Goal: Task Accomplishment & Management: Manage account settings

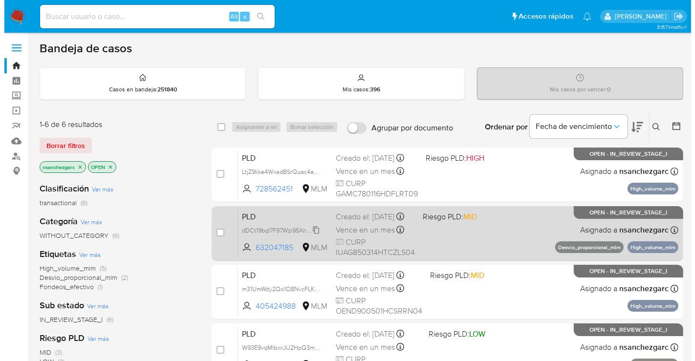
scroll to position [54, 0]
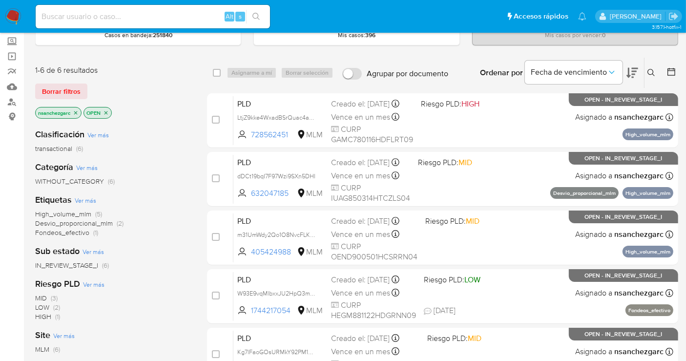
click at [648, 73] on icon at bounding box center [652, 73] width 8 height 8
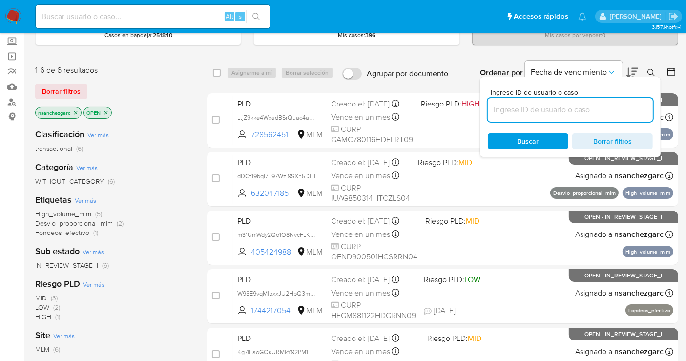
click at [533, 106] on input at bounding box center [570, 110] width 165 height 13
type input "815970351"
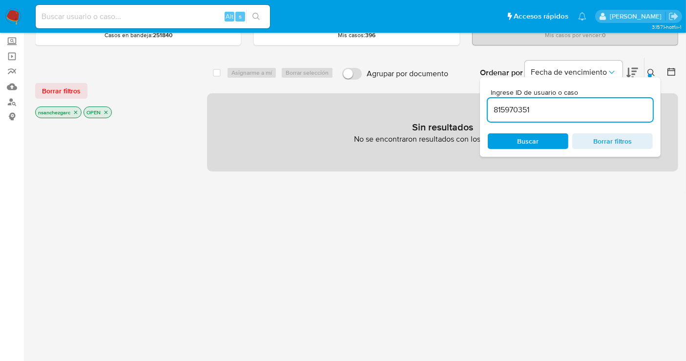
click at [75, 111] on icon "close-filter" at bounding box center [76, 112] width 6 height 6
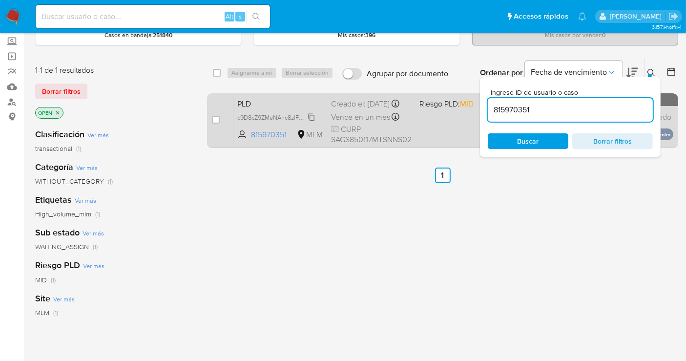
click at [314, 122] on span "c9D8cZ9ZMeNAhc8zlFBAekLY" at bounding box center [278, 116] width 82 height 11
drag, startPoint x: 213, startPoint y: 119, endPoint x: 234, endPoint y: 102, distance: 27.5
click at [213, 118] on input "checkbox" at bounding box center [216, 120] width 8 height 8
checkbox input "true"
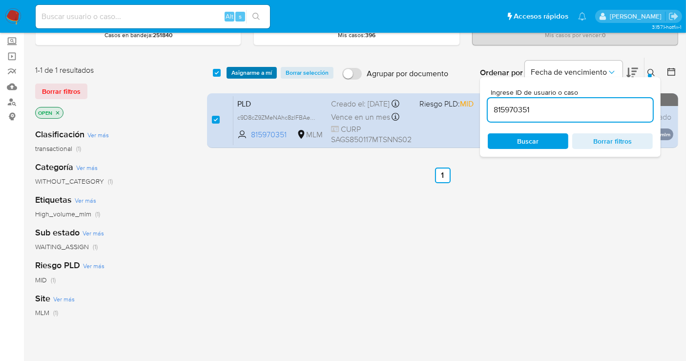
click at [243, 72] on span "Asignarme a mí" at bounding box center [252, 73] width 41 height 10
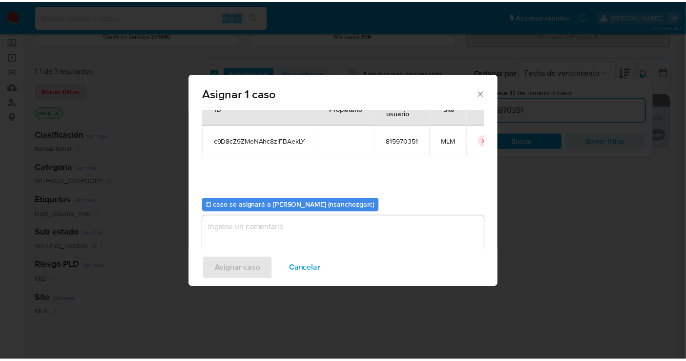
scroll to position [50, 0]
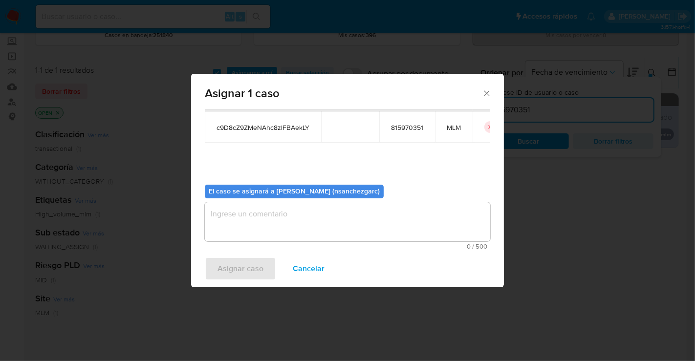
click at [241, 213] on textarea "assign-modal" at bounding box center [347, 221] width 285 height 39
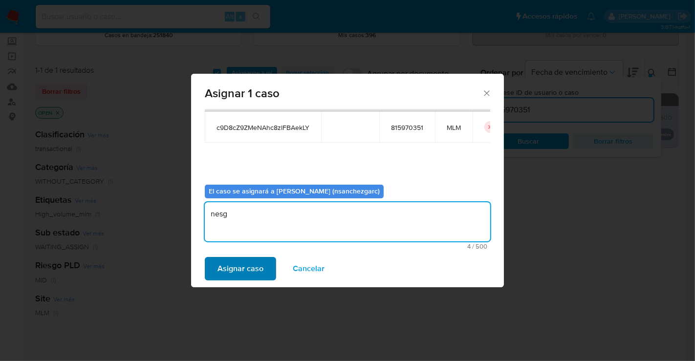
type textarea "nesg"
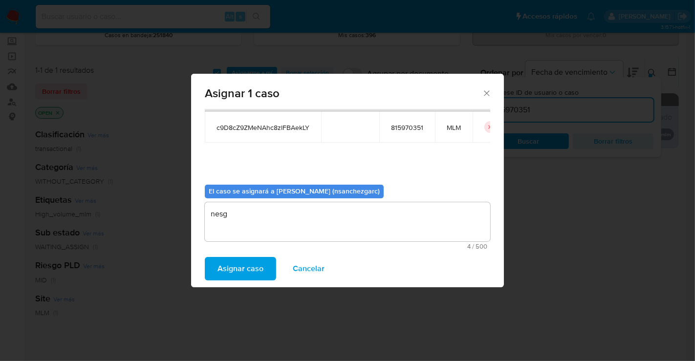
click at [244, 274] on span "Asignar caso" at bounding box center [240, 268] width 46 height 21
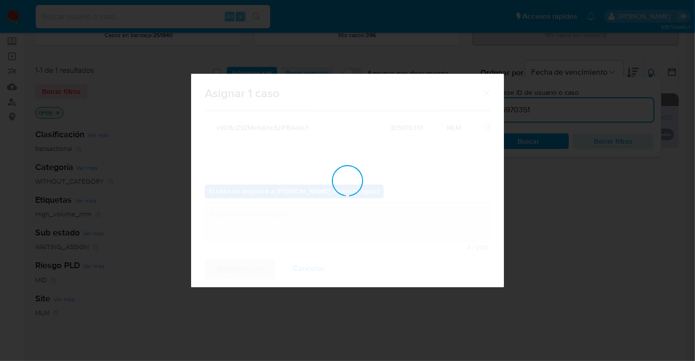
checkbox input "false"
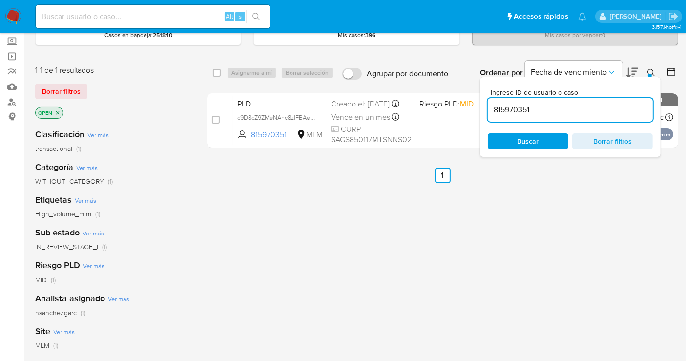
click at [648, 74] on div at bounding box center [650, 76] width 4 height 4
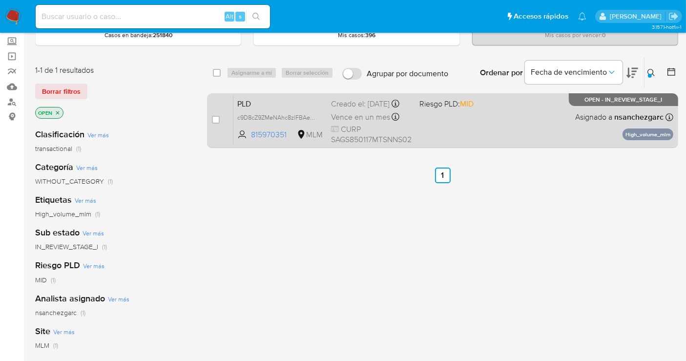
click at [358, 109] on div "Creado el: 12/08/2025 Creado el: 12/08/2025 02:12:31" at bounding box center [371, 104] width 81 height 11
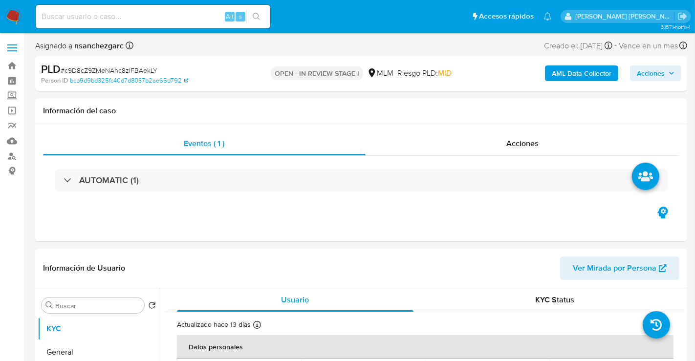
select select "10"
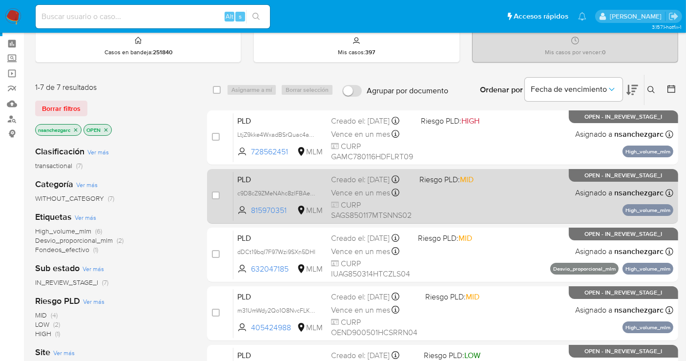
scroll to position [54, 0]
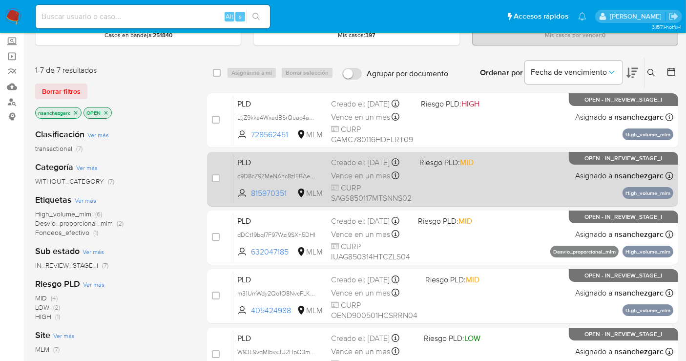
click at [365, 179] on span "Vence en un mes" at bounding box center [360, 175] width 59 height 11
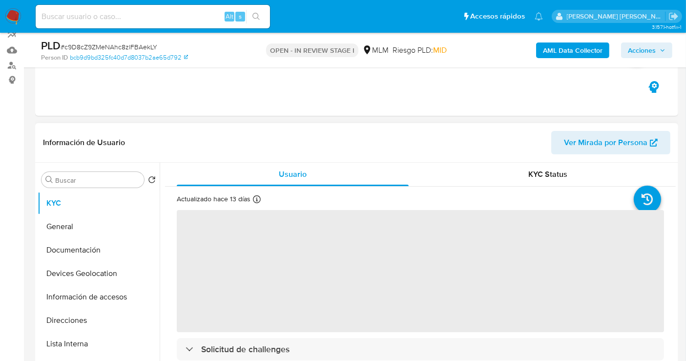
scroll to position [108, 0]
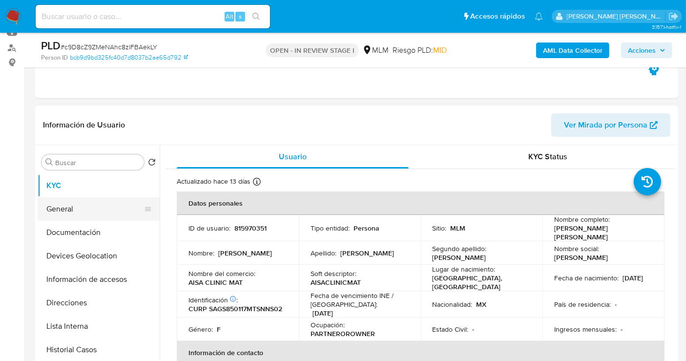
select select "10"
click at [68, 210] on button "General" at bounding box center [95, 208] width 114 height 23
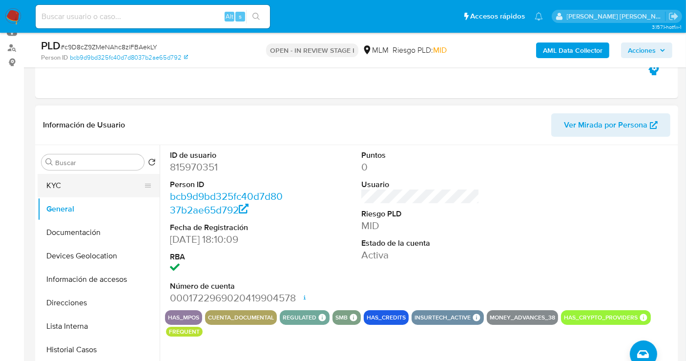
click at [44, 188] on button "KYC" at bounding box center [95, 185] width 114 height 23
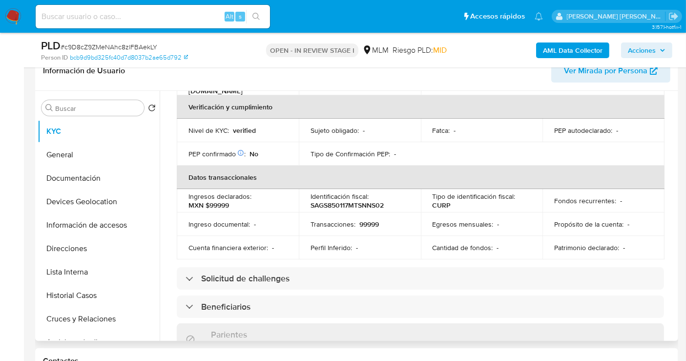
scroll to position [250, 0]
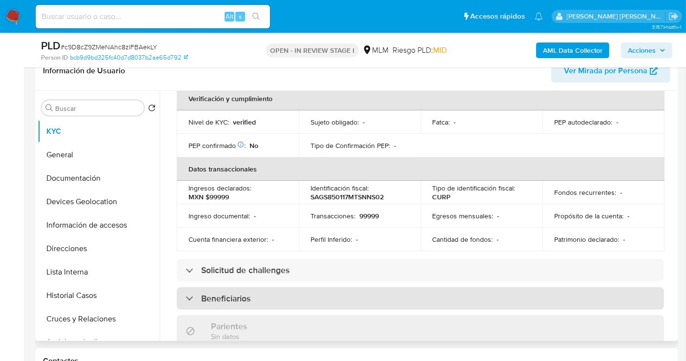
click at [245, 293] on h3 "Beneficiarios" at bounding box center [225, 298] width 49 height 11
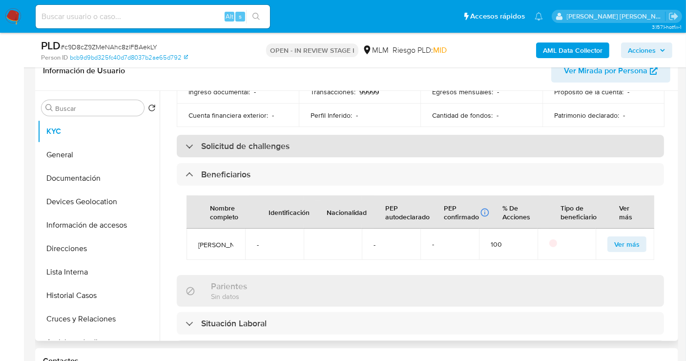
scroll to position [412, 0]
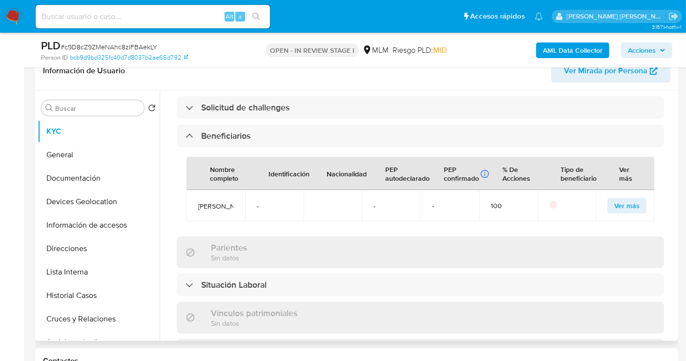
drag, startPoint x: 217, startPoint y: 225, endPoint x: 199, endPoint y: 200, distance: 30.8
click at [199, 202] on span "Víctor Alfonso Garcia Del Cid" at bounding box center [215, 206] width 35 height 9
copy span "Víctor Alfonso Garcia Del Cid"
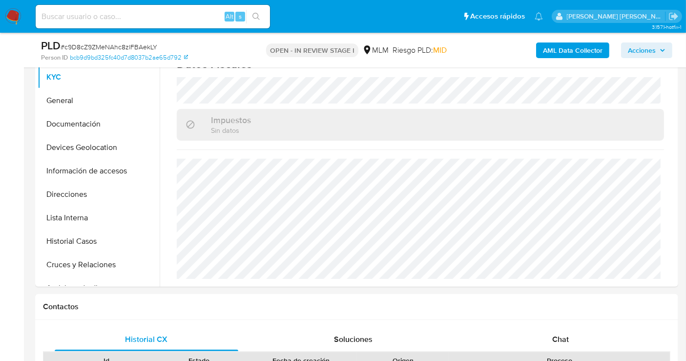
scroll to position [163, 0]
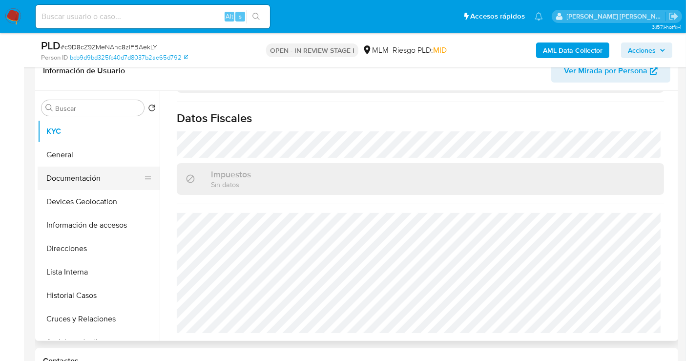
click at [63, 181] on button "Documentación" at bounding box center [95, 178] width 114 height 23
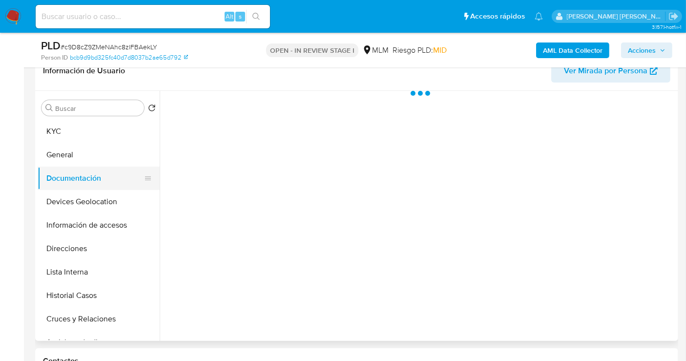
scroll to position [0, 0]
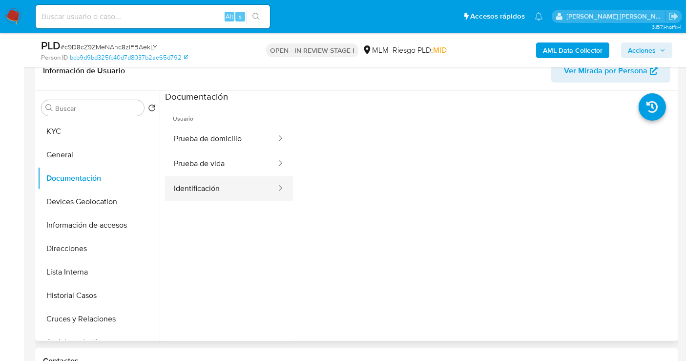
click at [220, 188] on button "Identificación" at bounding box center [221, 188] width 112 height 25
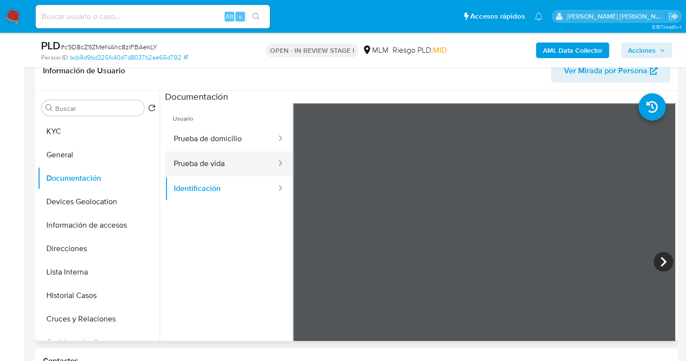
click at [208, 166] on button "Prueba de vida" at bounding box center [221, 163] width 112 height 25
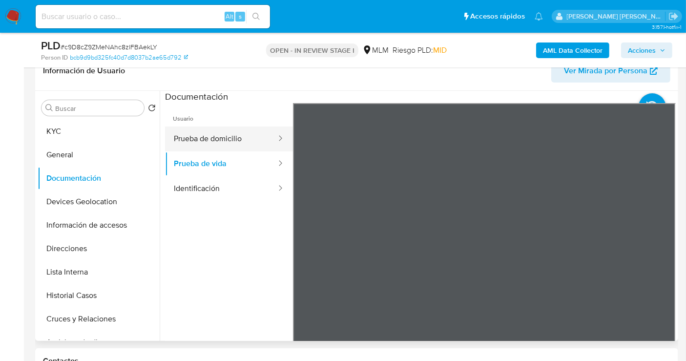
click at [191, 139] on button "Prueba de domicilio" at bounding box center [221, 139] width 112 height 25
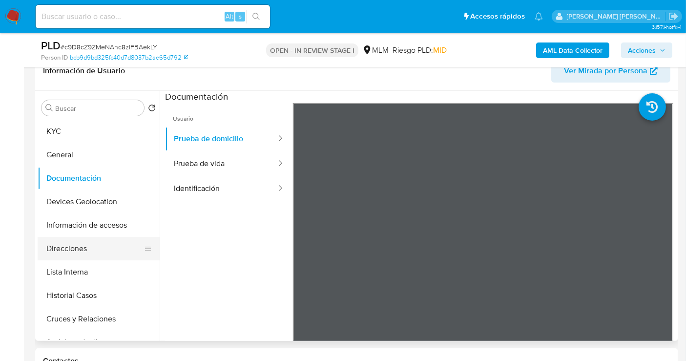
click at [67, 254] on button "Direcciones" at bounding box center [95, 248] width 114 height 23
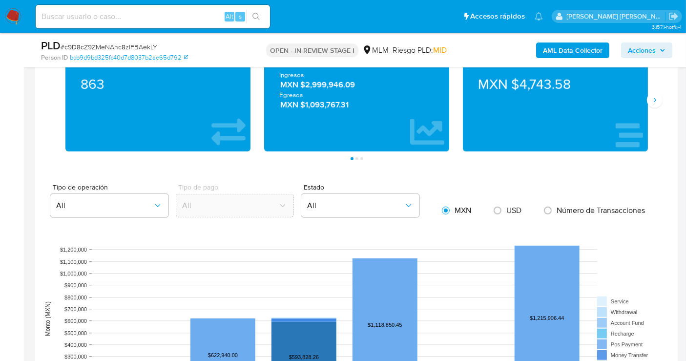
scroll to position [651, 0]
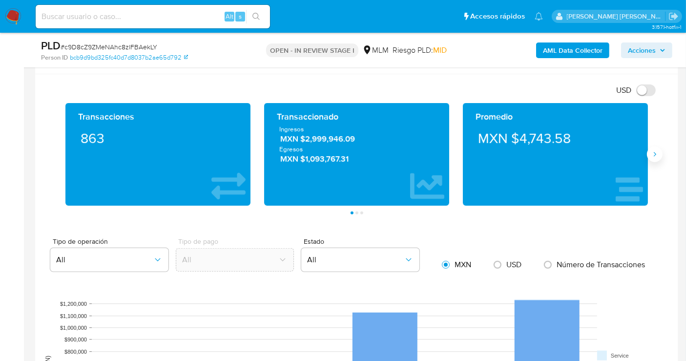
click at [656, 156] on icon "Siguiente" at bounding box center [655, 154] width 8 height 8
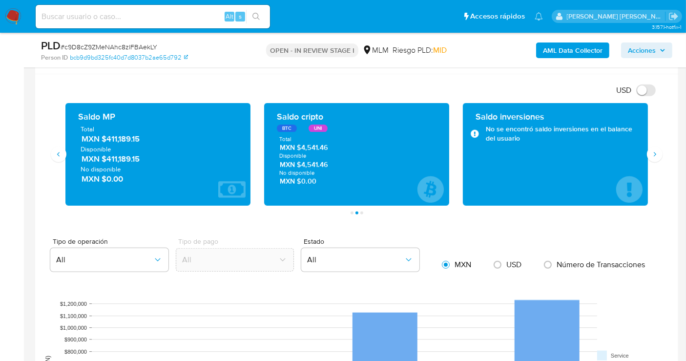
click at [119, 134] on span "MXN $411,189.15" at bounding box center [159, 138] width 154 height 11
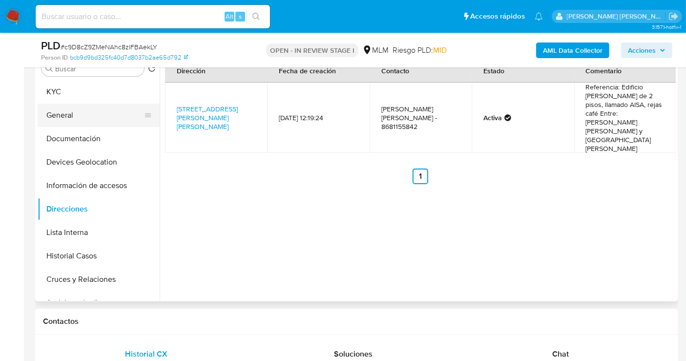
scroll to position [217, 0]
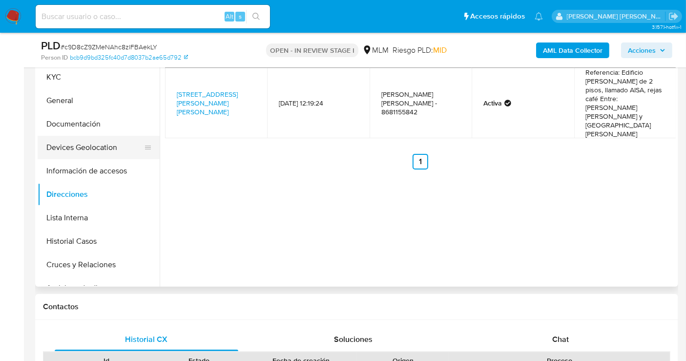
click at [69, 144] on button "Devices Geolocation" at bounding box center [95, 147] width 114 height 23
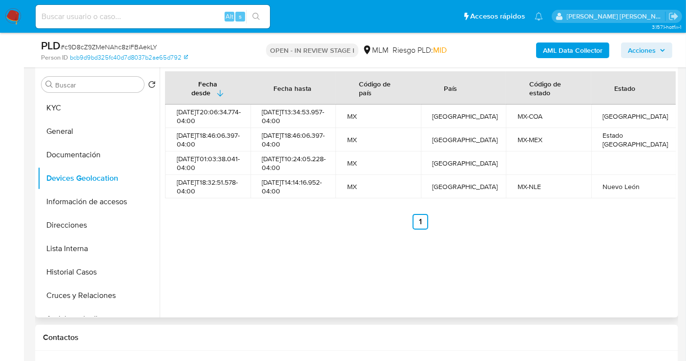
scroll to position [163, 0]
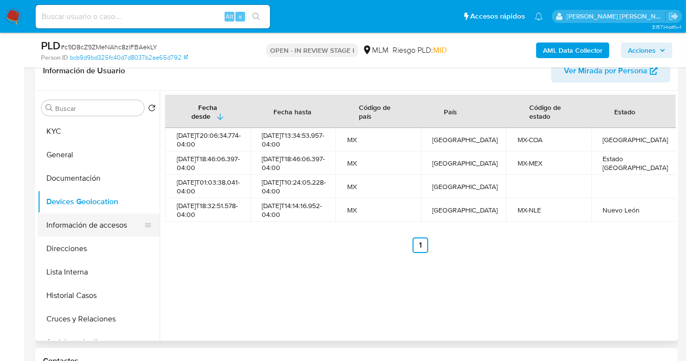
click at [95, 220] on button "Información de accesos" at bounding box center [95, 224] width 114 height 23
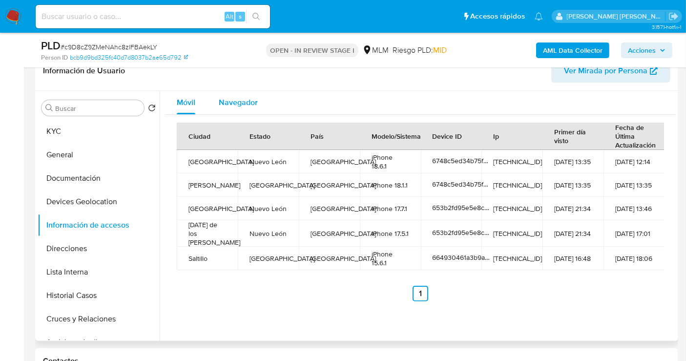
click at [225, 100] on span "Navegador" at bounding box center [238, 102] width 39 height 11
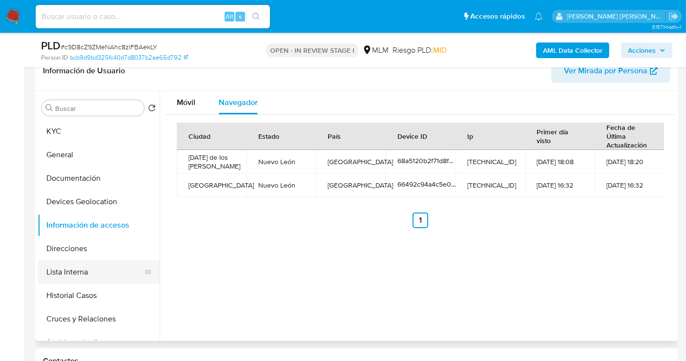
click at [67, 266] on button "Lista Interna" at bounding box center [95, 271] width 114 height 23
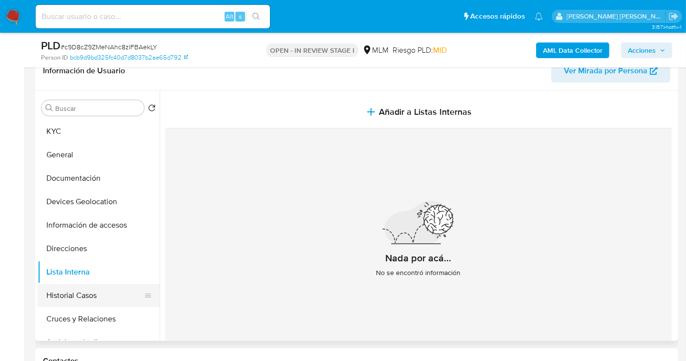
click at [68, 297] on button "Historial Casos" at bounding box center [95, 295] width 114 height 23
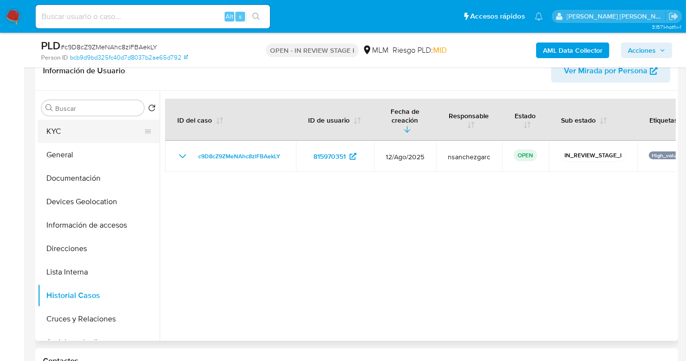
click at [53, 134] on button "KYC" at bounding box center [95, 131] width 114 height 23
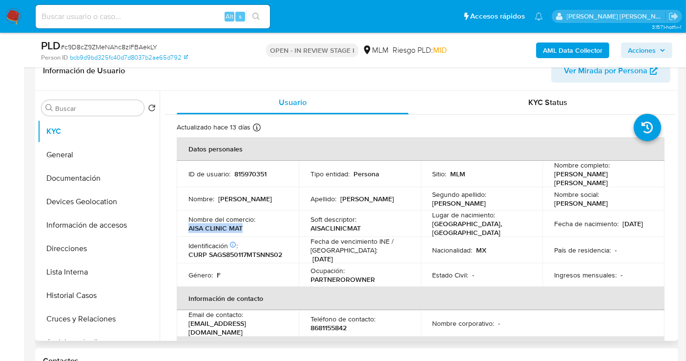
drag, startPoint x: 246, startPoint y: 227, endPoint x: 184, endPoint y: 225, distance: 61.6
click at [184, 225] on td "Nombre del comercio : AISA CLINIC MAT" at bounding box center [238, 224] width 122 height 26
copy p "AISA CLINIC MAT"
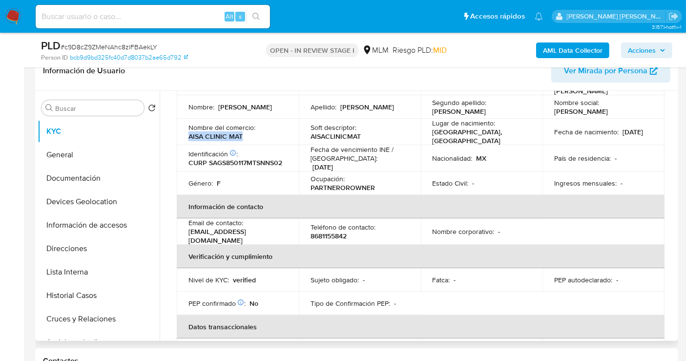
scroll to position [108, 0]
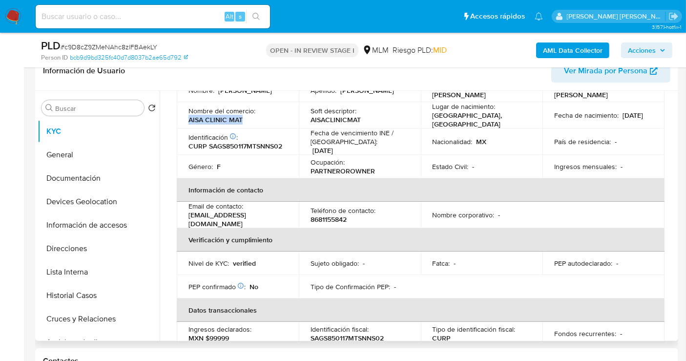
click at [577, 72] on span "Ver Mirada por Persona" at bounding box center [606, 70] width 84 height 23
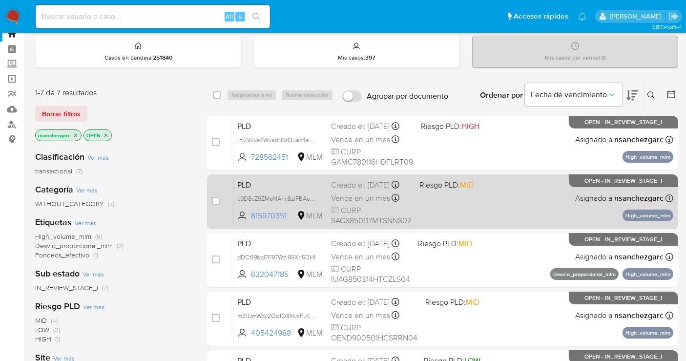
scroll to position [54, 0]
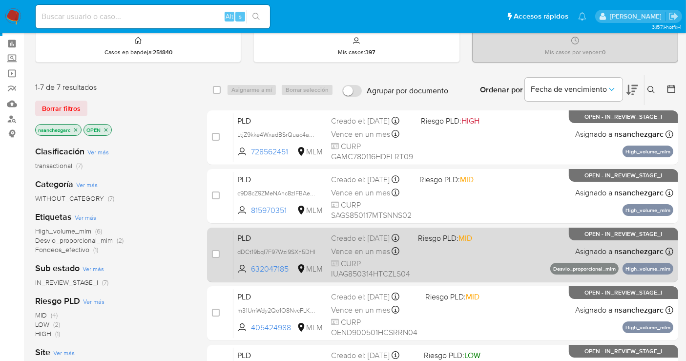
scroll to position [54, 0]
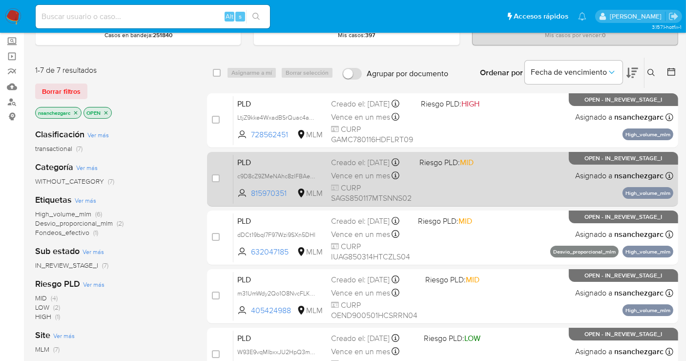
click at [350, 168] on div "Creado el: 12/08/2025 Creado el: 12/08/2025 02:12:31" at bounding box center [371, 162] width 81 height 11
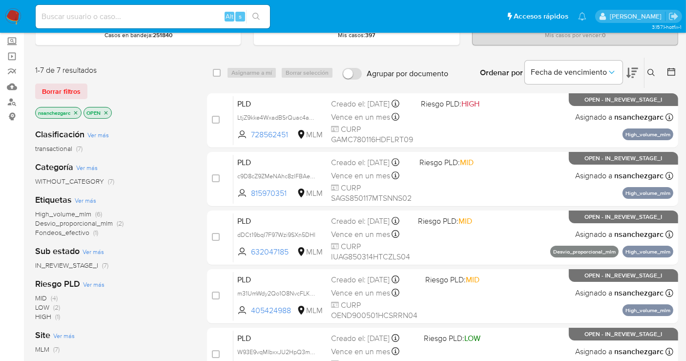
scroll to position [0, 0]
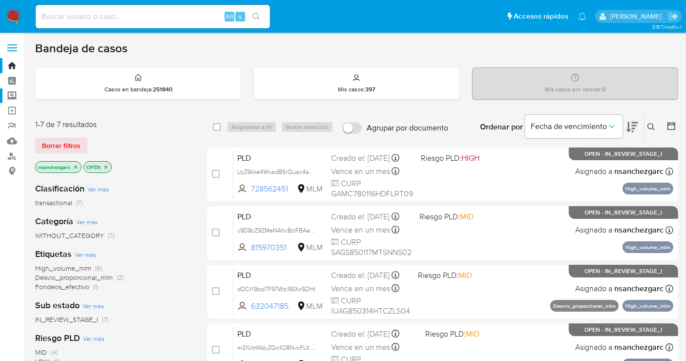
click at [13, 99] on label "Screening" at bounding box center [58, 95] width 116 height 15
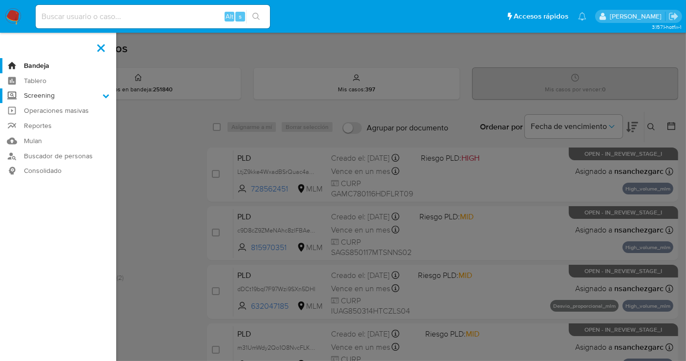
click at [0, 0] on input "Screening" at bounding box center [0, 0] width 0 height 0
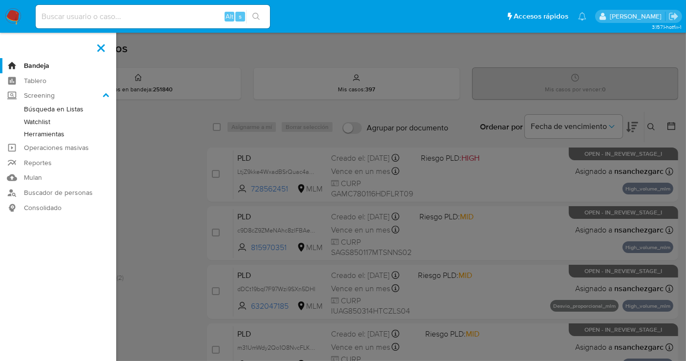
click at [46, 135] on link "Herramientas" at bounding box center [58, 134] width 116 height 12
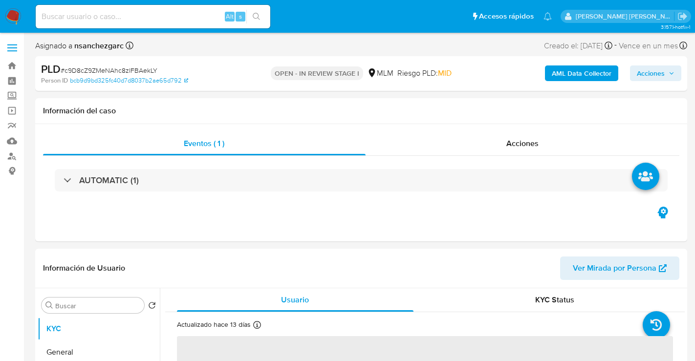
select select "10"
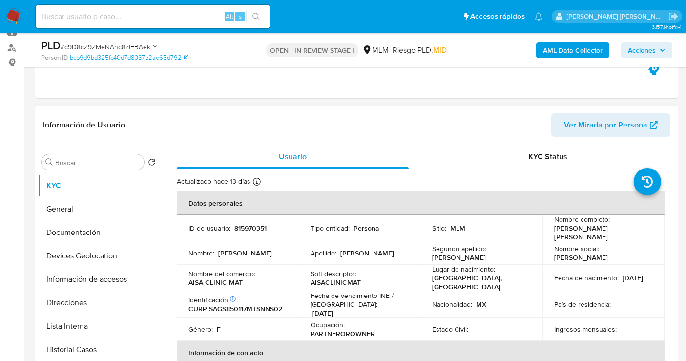
scroll to position [217, 0]
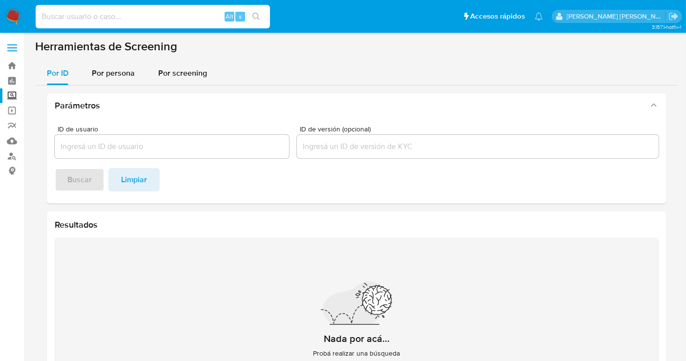
click at [68, 19] on input at bounding box center [153, 16] width 234 height 13
click at [18, 20] on img at bounding box center [13, 16] width 17 height 17
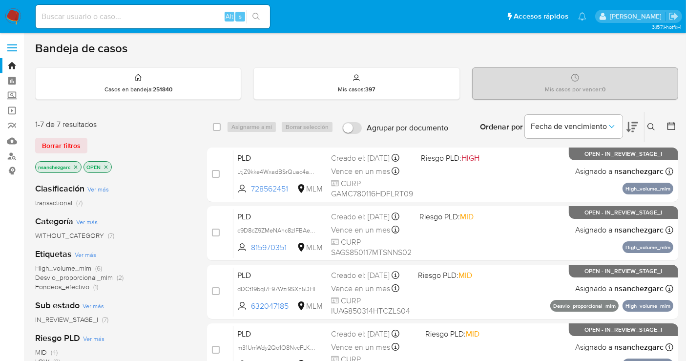
click at [653, 125] on icon at bounding box center [652, 127] width 8 height 8
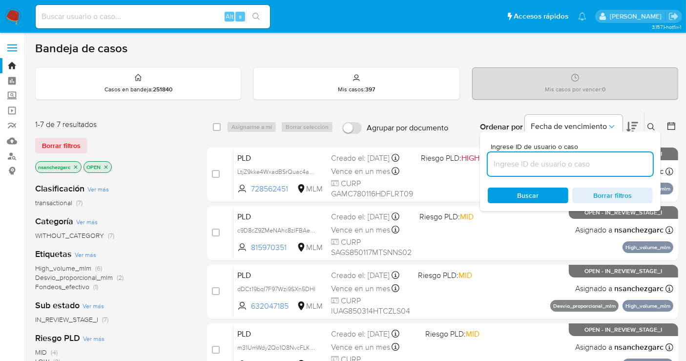
click at [519, 165] on input at bounding box center [570, 164] width 165 height 13
type input "2653411039"
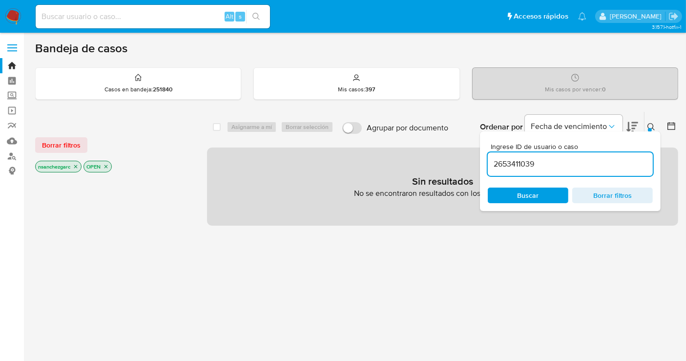
click at [75, 165] on icon "close-filter" at bounding box center [76, 167] width 6 height 6
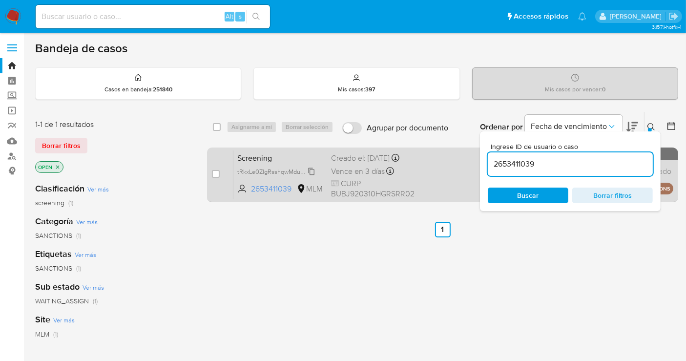
click at [307, 176] on span "tRkxLe0ZIgRsshqwMduhxGCy" at bounding box center [277, 171] width 81 height 11
click at [214, 171] on input "checkbox" at bounding box center [216, 174] width 8 height 8
checkbox input "true"
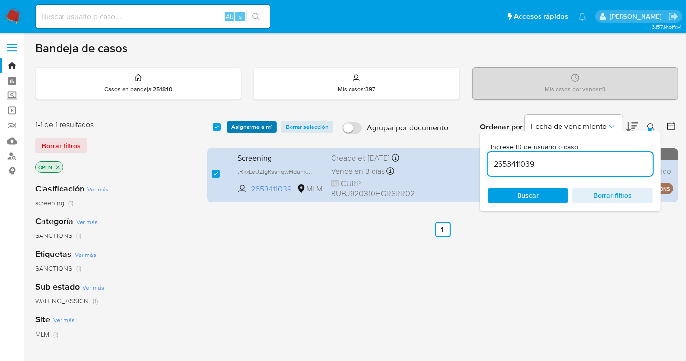
click at [255, 122] on span "Asignarme a mí" at bounding box center [252, 127] width 41 height 10
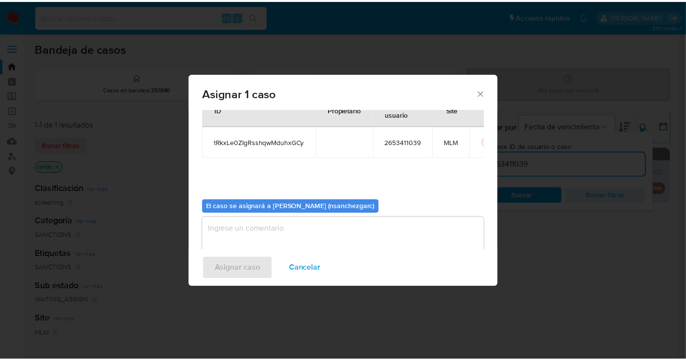
scroll to position [50, 0]
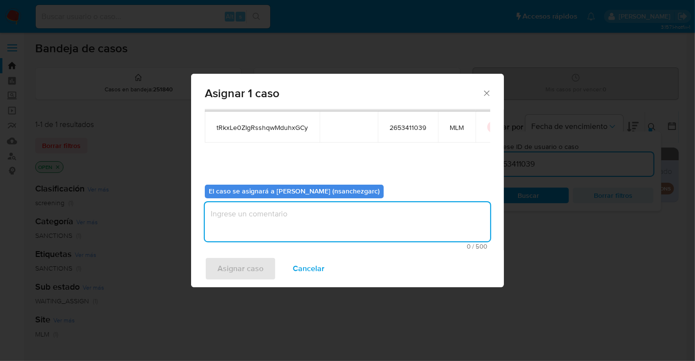
click at [219, 227] on textarea "assign-modal" at bounding box center [347, 221] width 285 height 39
type textarea "nesg"
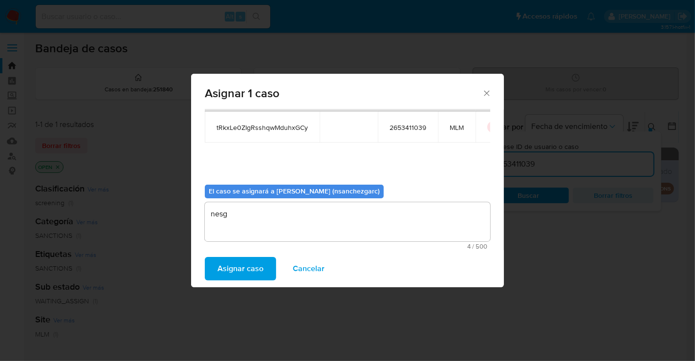
click at [245, 266] on span "Asignar caso" at bounding box center [240, 268] width 46 height 21
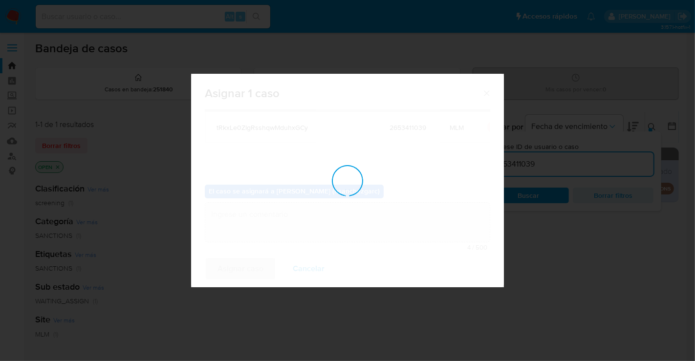
checkbox input "false"
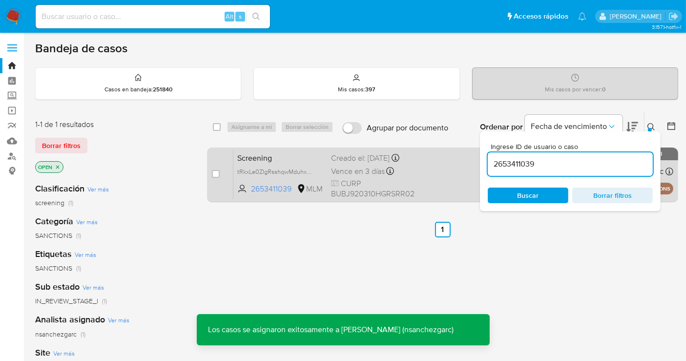
click at [358, 164] on div "Creado el: 28/08/2025 Creado el: 28/08/2025 23:58:12" at bounding box center [373, 158] width 84 height 11
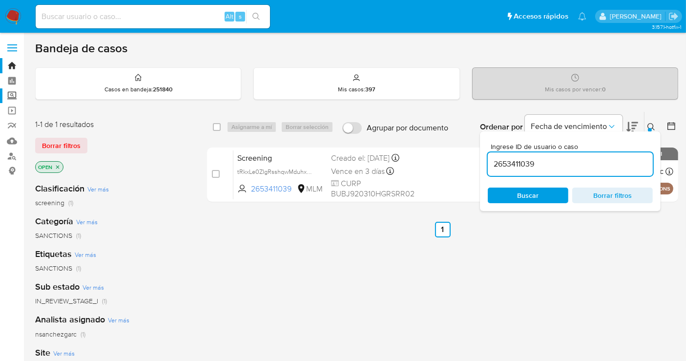
click at [12, 97] on label "Screening" at bounding box center [58, 95] width 116 height 15
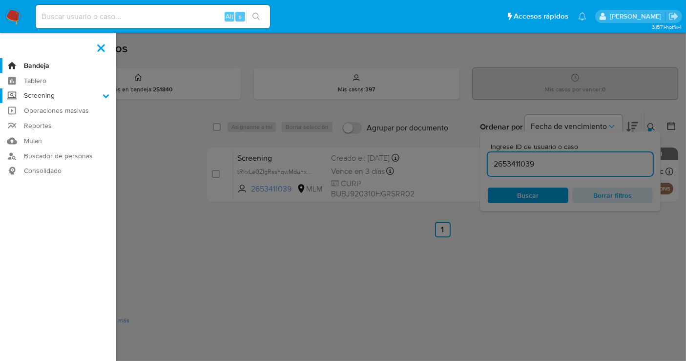
click at [0, 0] on input "Screening" at bounding box center [0, 0] width 0 height 0
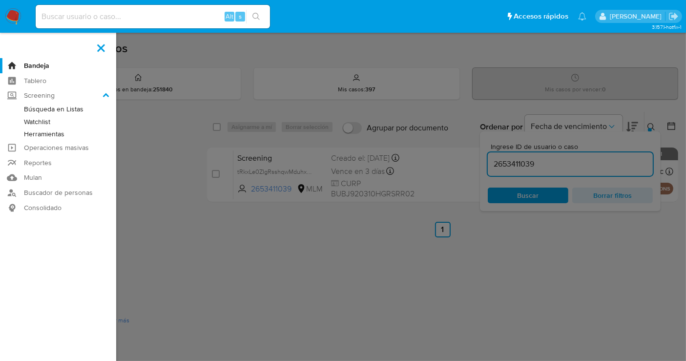
click at [36, 134] on link "Herramientas" at bounding box center [58, 134] width 116 height 12
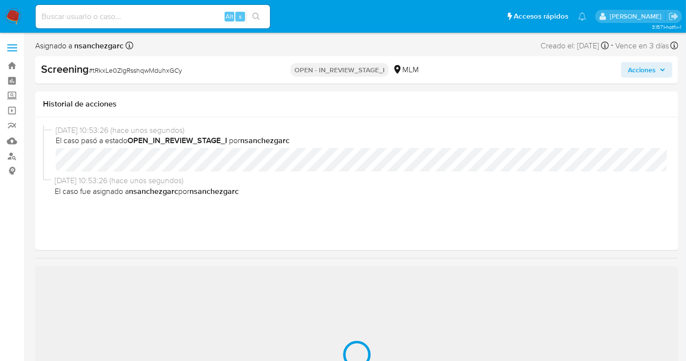
select select "10"
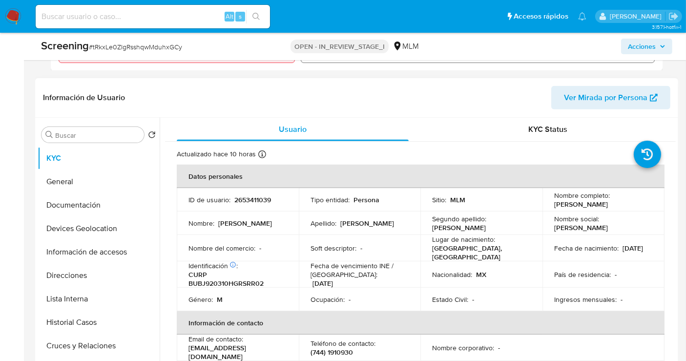
click at [255, 197] on p "2653411039" at bounding box center [252, 199] width 37 height 9
copy p "2653411039"
drag, startPoint x: 629, startPoint y: 203, endPoint x: 551, endPoint y: 208, distance: 78.3
click at [551, 208] on td "Nombre completo : Jair Abdiel Bustos Bernal" at bounding box center [604, 199] width 122 height 23
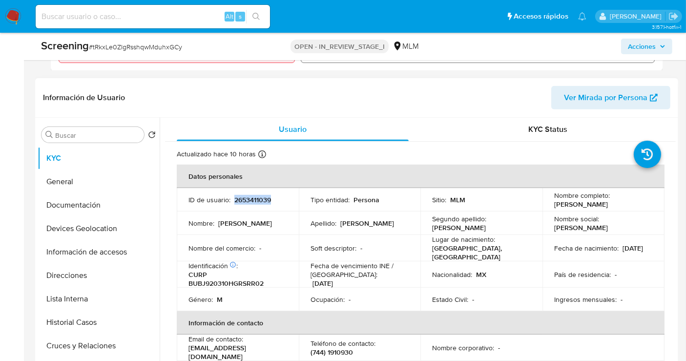
copy p "[PERSON_NAME]"
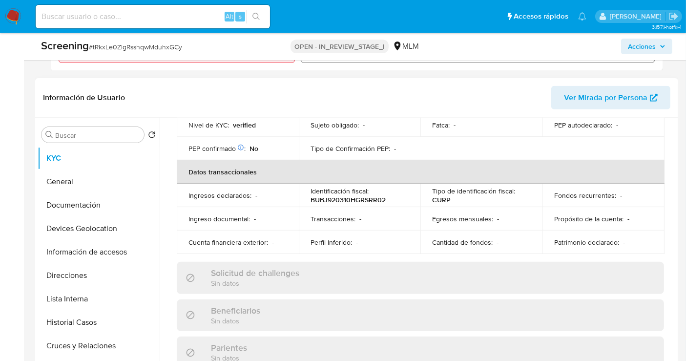
scroll to position [217, 0]
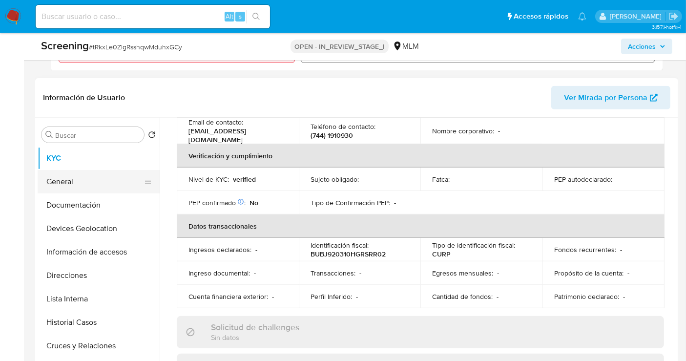
click at [88, 175] on button "General" at bounding box center [95, 181] width 114 height 23
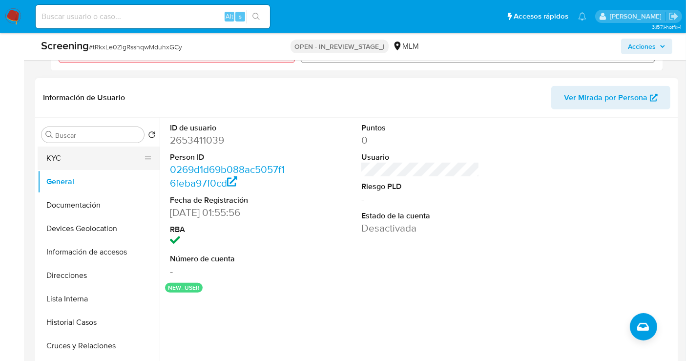
click at [92, 160] on button "KYC" at bounding box center [95, 158] width 114 height 23
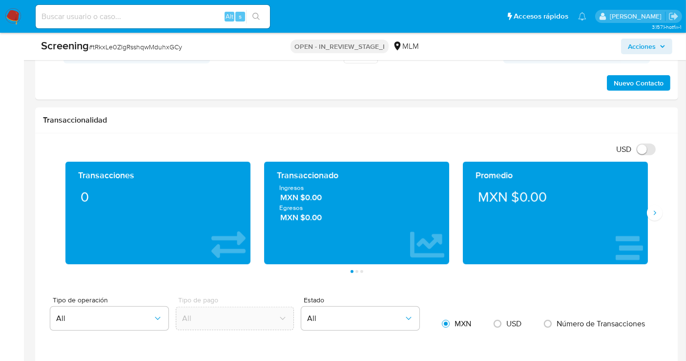
scroll to position [901, 0]
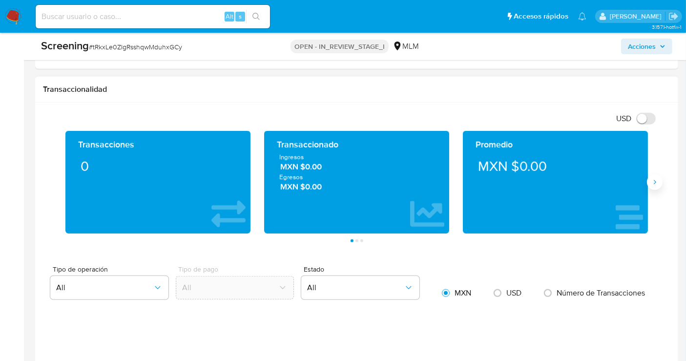
click at [659, 175] on button "Siguiente" at bounding box center [655, 182] width 16 height 16
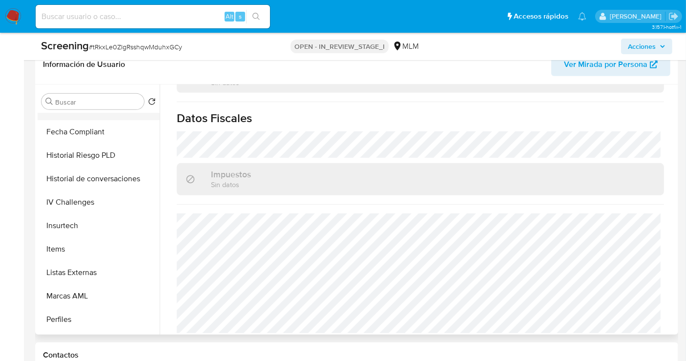
scroll to position [412, 0]
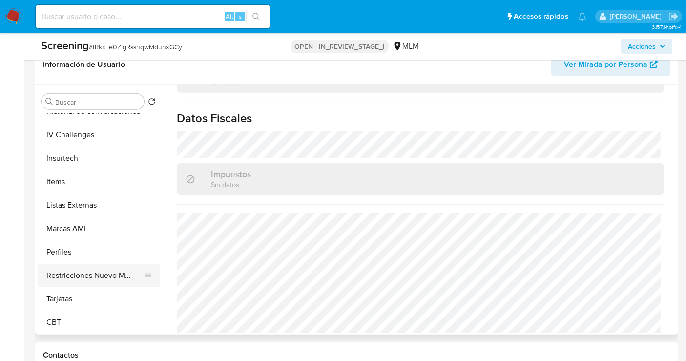
click at [92, 276] on button "Restricciones Nuevo Mundo" at bounding box center [95, 275] width 114 height 23
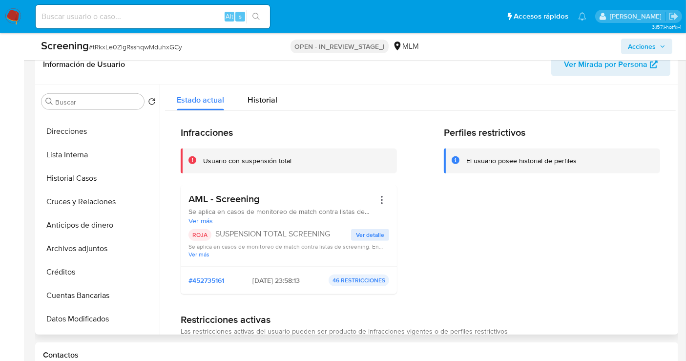
scroll to position [0, 0]
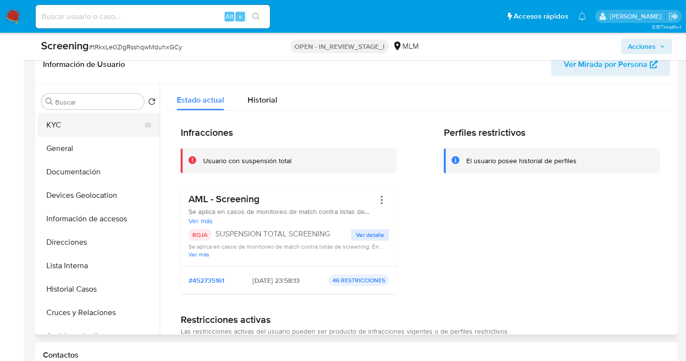
click at [60, 126] on button "KYC" at bounding box center [95, 124] width 114 height 23
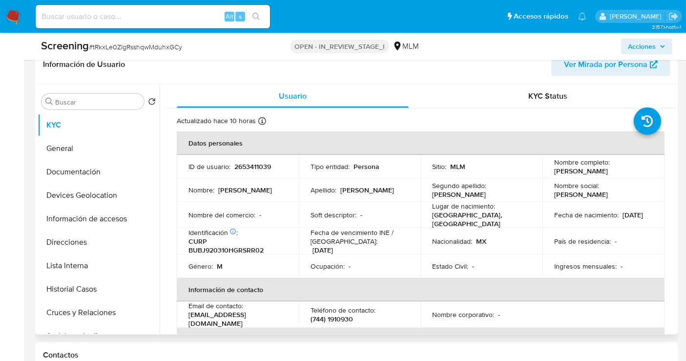
click at [244, 244] on p "CURP BUBJ920310HGRSRR02" at bounding box center [236, 246] width 95 height 18
copy p "BUBJ920310HGRSRR02"
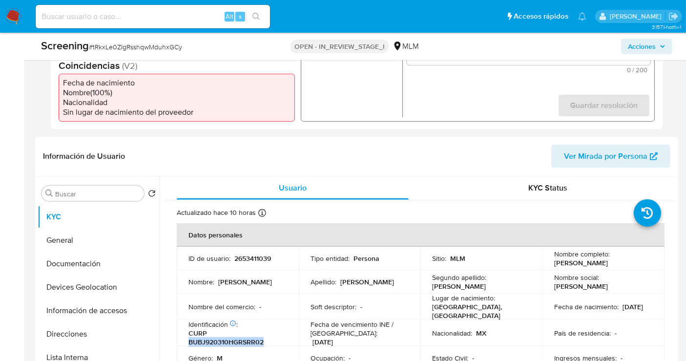
scroll to position [196, 0]
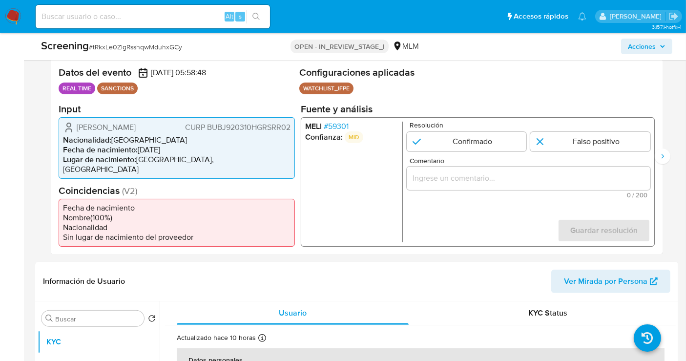
click at [441, 178] on input "Comentario" at bounding box center [529, 177] width 244 height 13
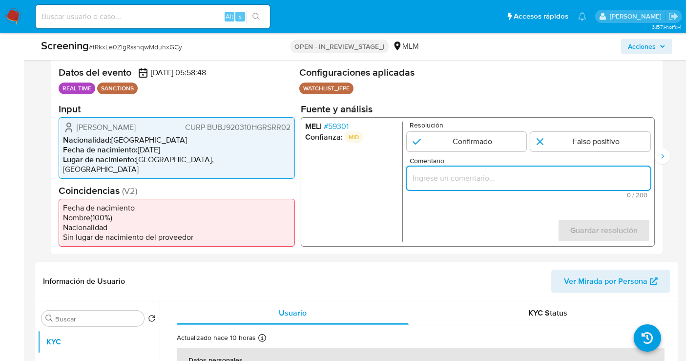
paste input "SE CONFIRMA COINCIDENCIA EN LISTA DE SANCIONES DENOMINADA IFPE LPB POR NOMBRE C…"
type input "SE CONFIRMA COINCIDENCIA EN LISTA DE SANCIONES DENOMINADA IFPE LPB POR NOMBRE C…"
click at [477, 148] on input "1 de 2" at bounding box center [467, 141] width 120 height 20
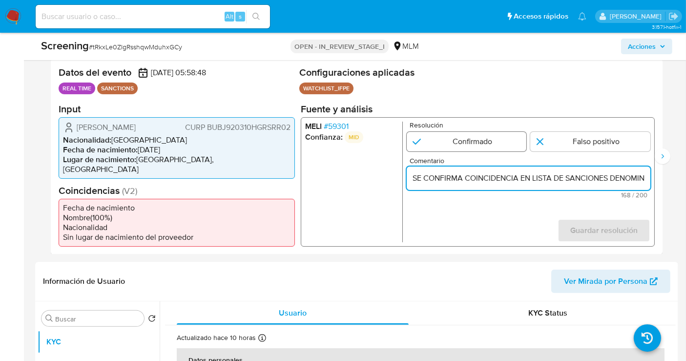
radio input "true"
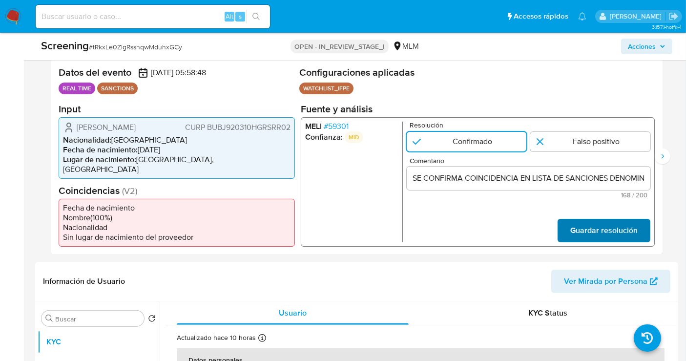
click at [582, 226] on span "Guardar resolución" at bounding box center [604, 229] width 67 height 21
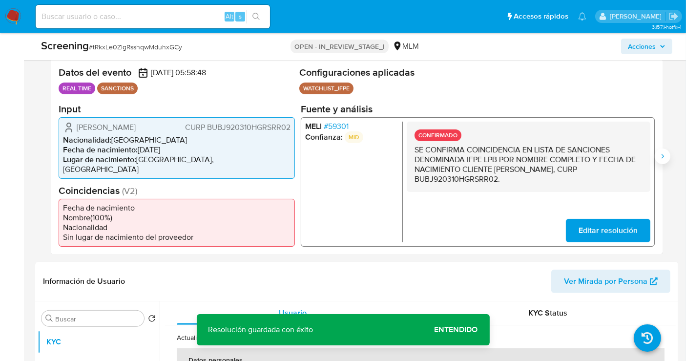
click at [659, 154] on icon "Siguiente" at bounding box center [663, 156] width 8 height 8
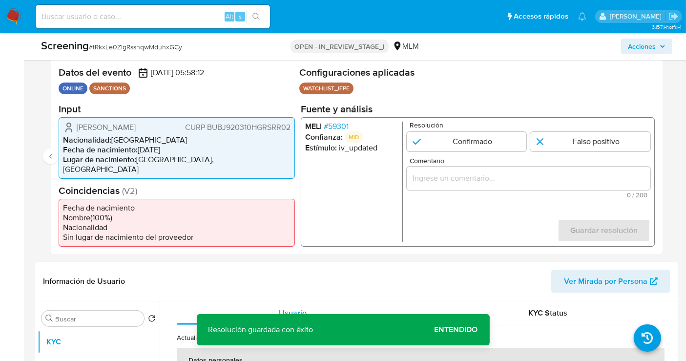
click at [452, 182] on input "Comentario" at bounding box center [529, 177] width 244 height 13
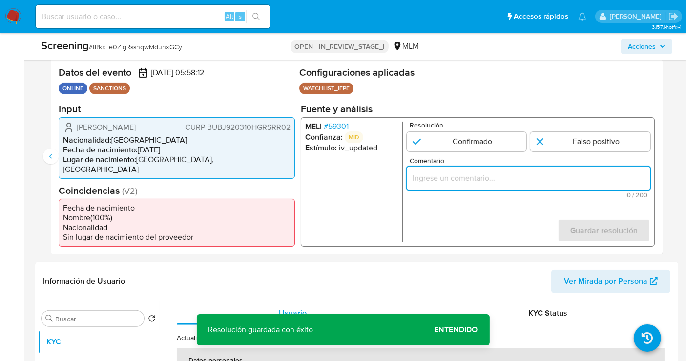
paste input "SE CONFIRMA COINCIDENCIA EN LISTA DE SANCIONES DENOMINADA IFPE LPB POR NOMBRE C…"
type input "SE CONFIRMA COINCIDENCIA EN LISTA DE SANCIONES DENOMINADA IFPE LPB POR NOMBRE C…"
click at [446, 150] on input "2 de 2" at bounding box center [467, 141] width 120 height 20
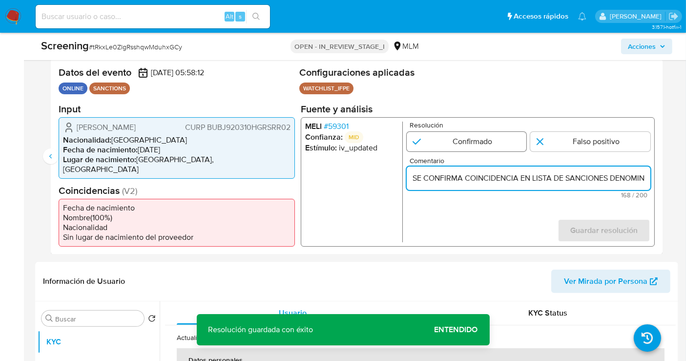
radio input "true"
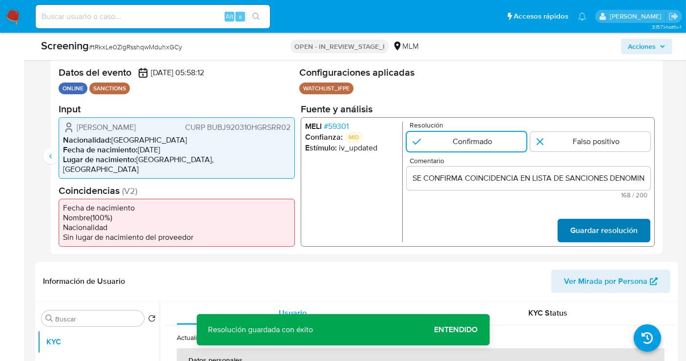
click at [585, 227] on span "Guardar resolución" at bounding box center [604, 229] width 67 height 21
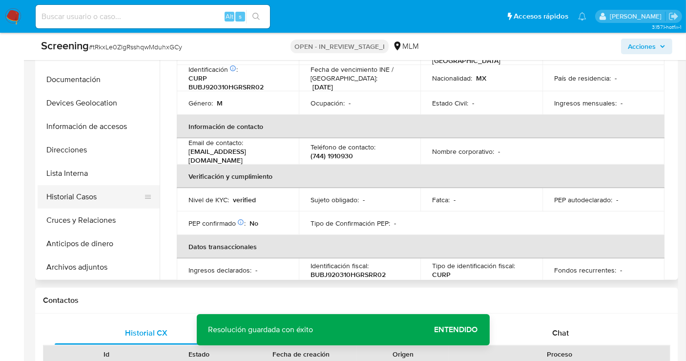
scroll to position [54, 0]
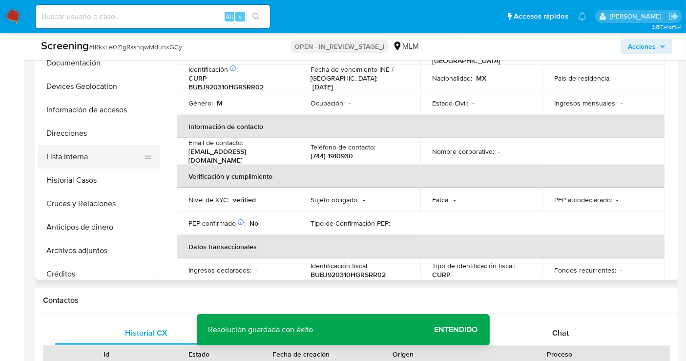
click at [71, 151] on button "Lista Interna" at bounding box center [95, 156] width 114 height 23
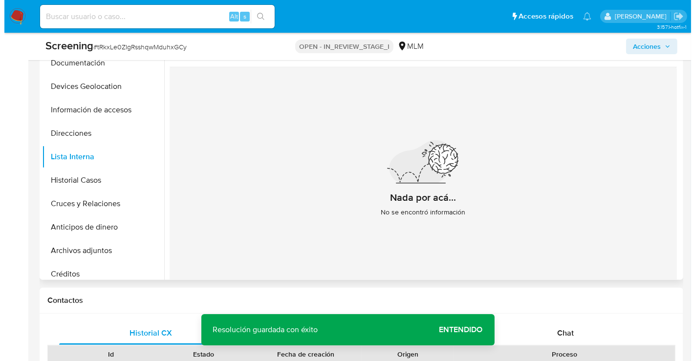
scroll to position [304, 0]
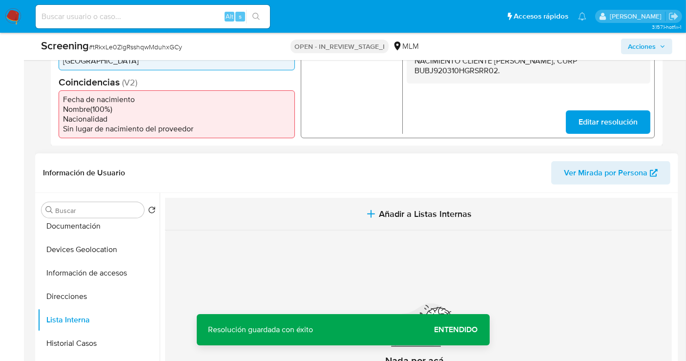
click at [428, 211] on span "Añadir a Listas Internas" at bounding box center [425, 214] width 93 height 11
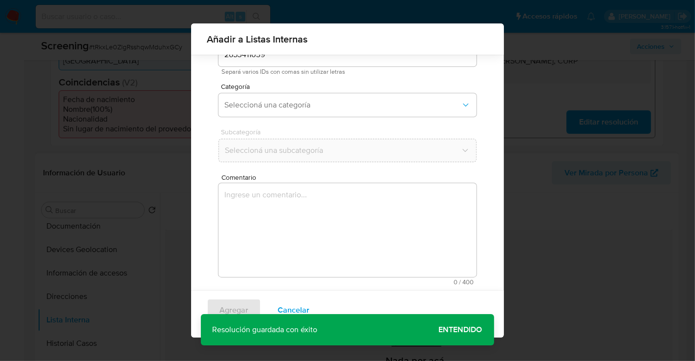
scroll to position [55, 0]
click at [278, 102] on span "Seleccioná una categoría" at bounding box center [342, 103] width 236 height 10
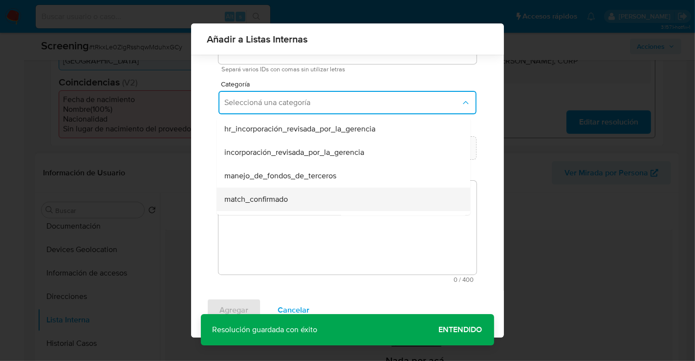
click at [253, 194] on span "match_confirmado" at bounding box center [256, 199] width 64 height 10
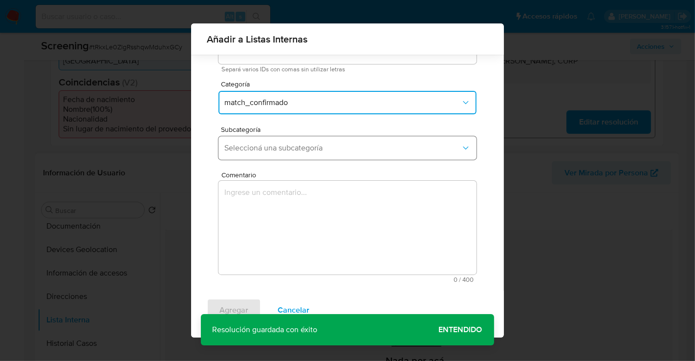
click at [242, 149] on span "Seleccioná una subcategoría" at bounding box center [342, 148] width 236 height 10
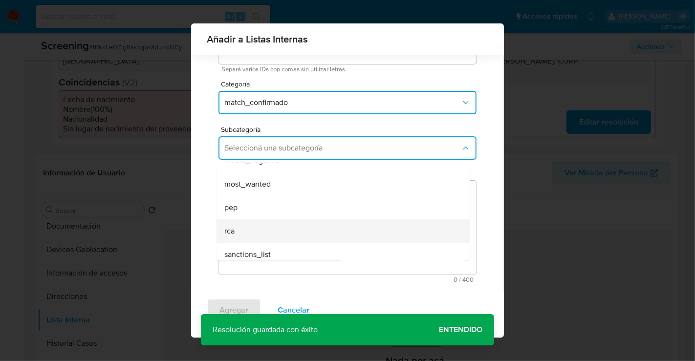
scroll to position [66, 0]
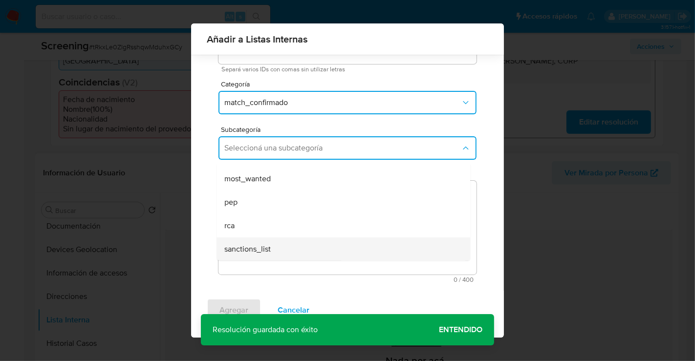
click at [250, 246] on span "sanctions_list" at bounding box center [247, 249] width 46 height 10
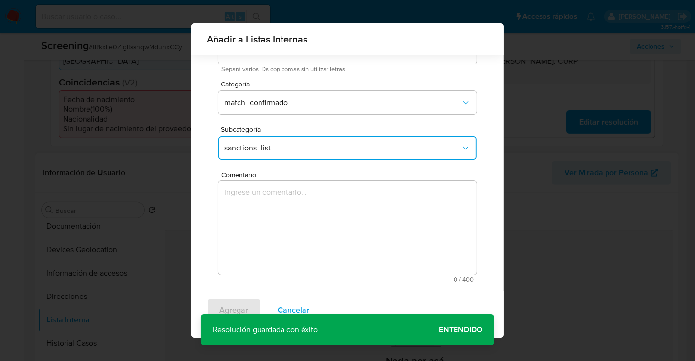
click at [277, 222] on textarea "Comentario" at bounding box center [347, 228] width 258 height 94
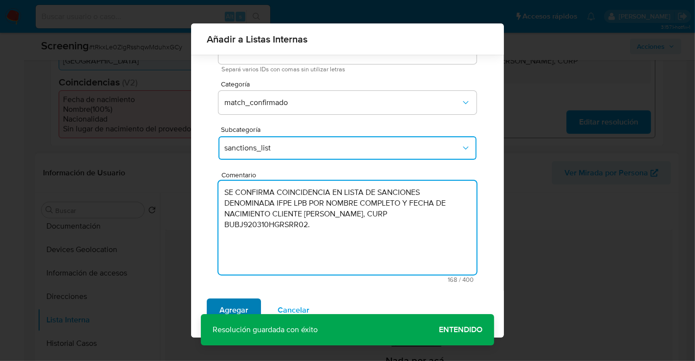
type textarea "SE CONFIRMA COINCIDENCIA EN LISTA DE SANCIONES DENOMINADA IFPE LPB POR NOMBRE C…"
click at [238, 309] on span "Agregar" at bounding box center [233, 309] width 29 height 21
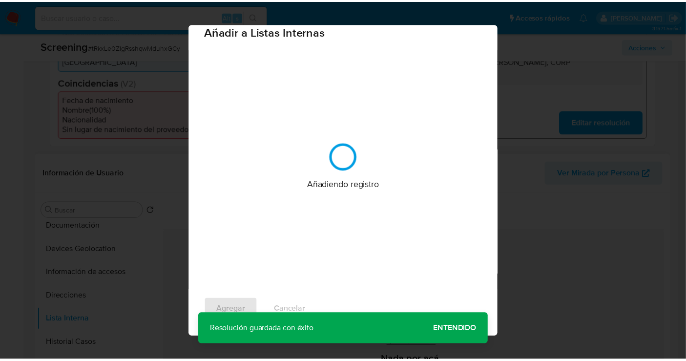
scroll to position [0, 0]
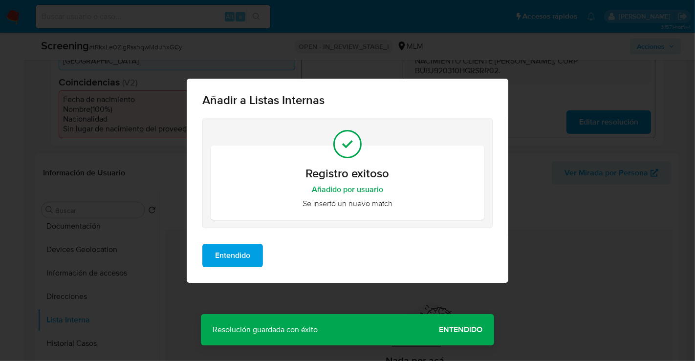
click at [234, 263] on span "Entendido" at bounding box center [232, 255] width 35 height 21
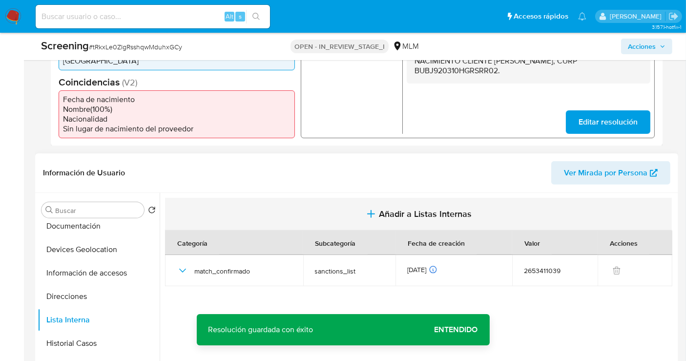
click at [398, 218] on span "Añadir a Listas Internas" at bounding box center [425, 214] width 93 height 11
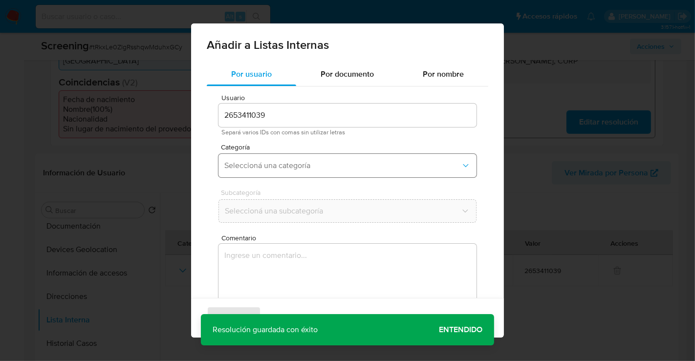
click at [280, 170] on span "Seleccioná una categoría" at bounding box center [342, 166] width 236 height 10
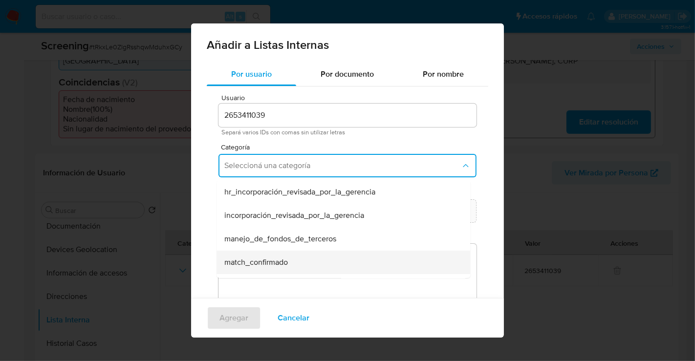
click at [244, 266] on span "match_confirmado" at bounding box center [256, 262] width 64 height 10
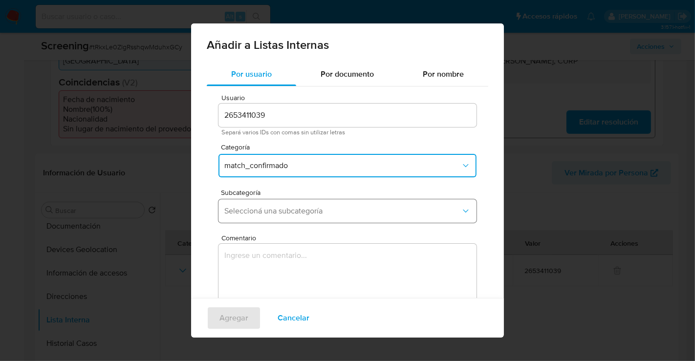
click at [245, 213] on span "Seleccioná una subcategoría" at bounding box center [342, 211] width 236 height 10
click at [249, 212] on span "Seleccioná una subcategoría" at bounding box center [342, 211] width 236 height 10
click at [249, 213] on span "Seleccioná una subcategoría" at bounding box center [342, 211] width 236 height 10
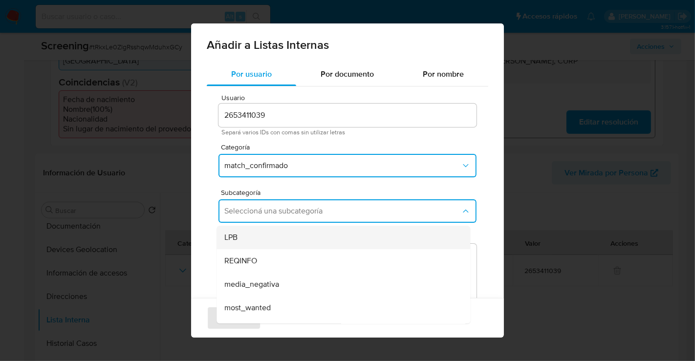
click at [238, 239] on div "LPB" at bounding box center [340, 237] width 232 height 23
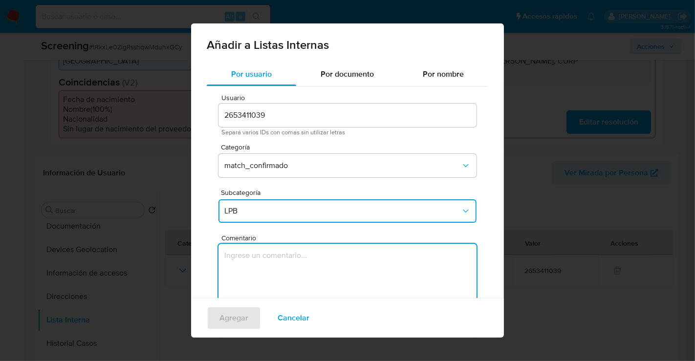
click at [249, 271] on textarea "Comentario" at bounding box center [347, 291] width 258 height 94
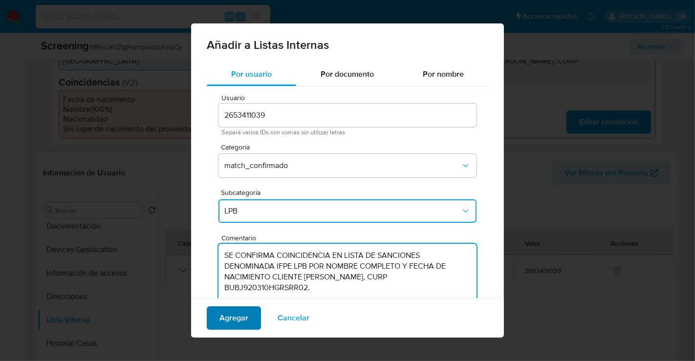
type textarea "SE CONFIRMA COINCIDENCIA EN LISTA DE SANCIONES DENOMINADA IFPE LPB POR NOMBRE C…"
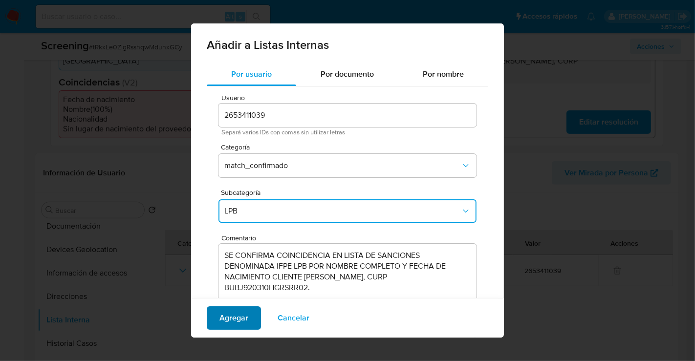
click at [229, 319] on span "Agregar" at bounding box center [233, 317] width 29 height 21
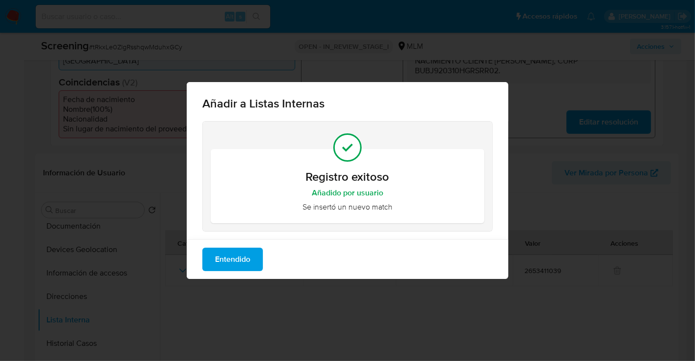
click at [229, 264] on span "Entendido" at bounding box center [232, 259] width 35 height 21
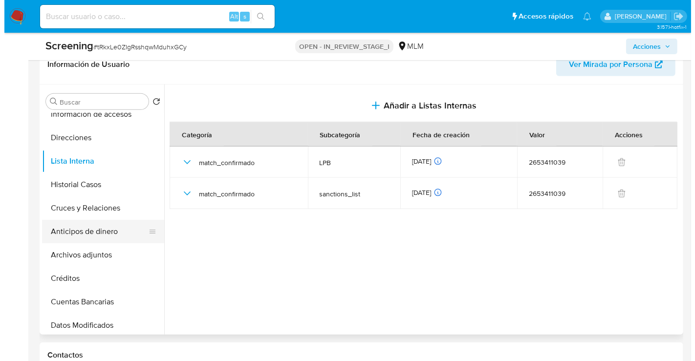
scroll to position [163, 0]
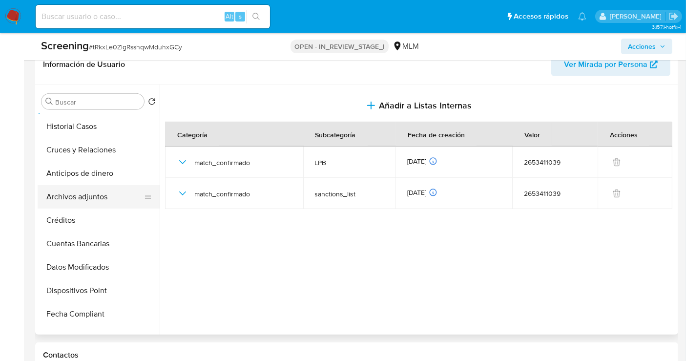
click at [93, 204] on button "Archivos adjuntos" at bounding box center [95, 196] width 114 height 23
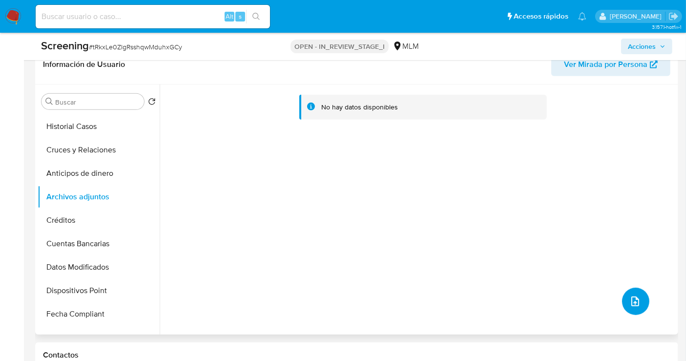
click at [630, 300] on icon "upload-file" at bounding box center [636, 302] width 12 height 12
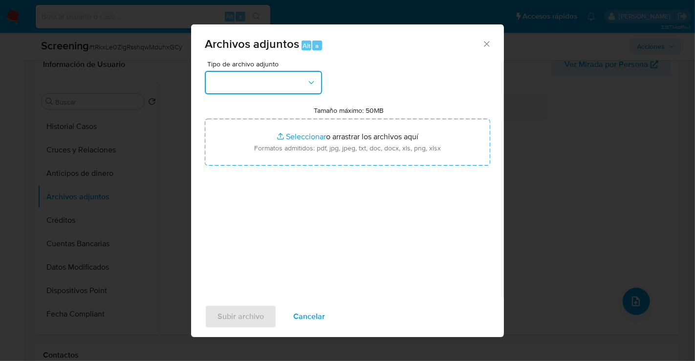
click at [261, 87] on button "button" at bounding box center [263, 82] width 117 height 23
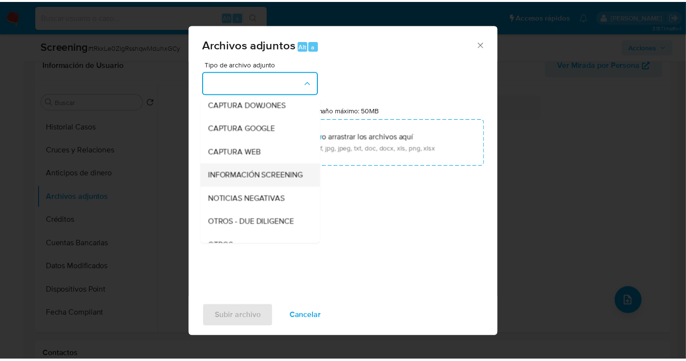
scroll to position [50, 0]
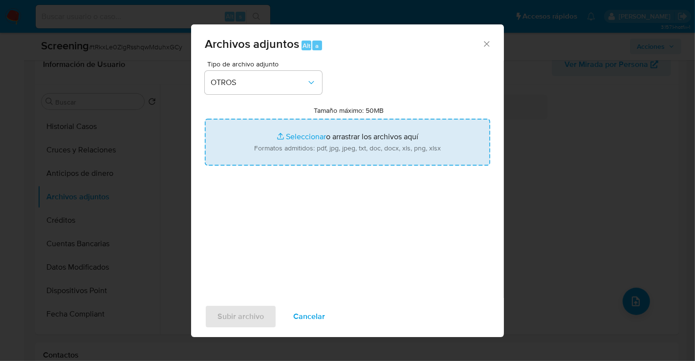
type input "C:\fakepath\2653411039_JAIR ABDIEL BUSTOS BERNAL_AGO25.pdf"
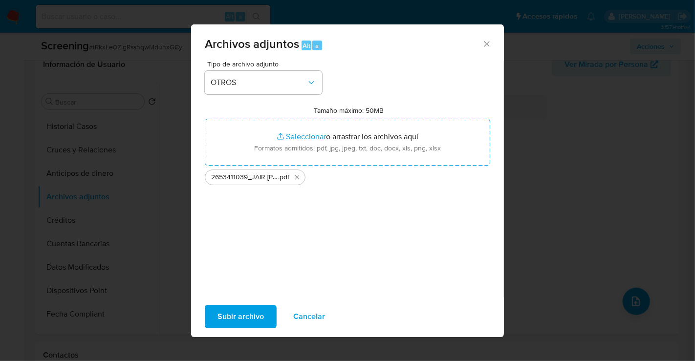
click at [255, 316] on span "Subir archivo" at bounding box center [240, 316] width 46 height 21
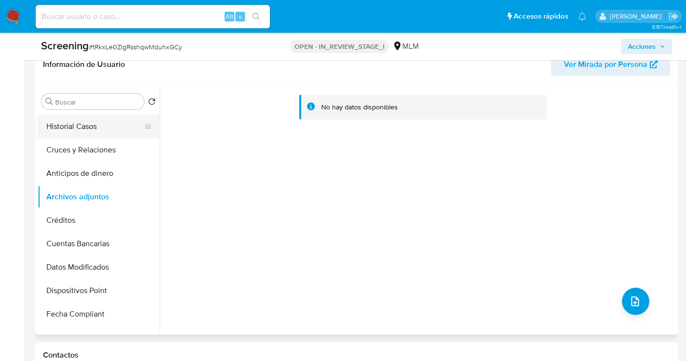
click at [90, 129] on button "Historial Casos" at bounding box center [95, 126] width 114 height 23
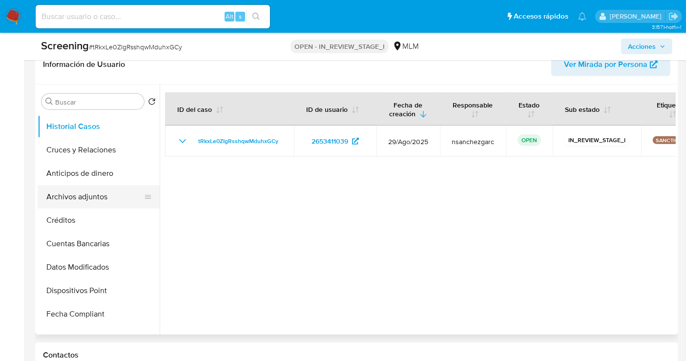
click at [78, 196] on button "Archivos adjuntos" at bounding box center [95, 196] width 114 height 23
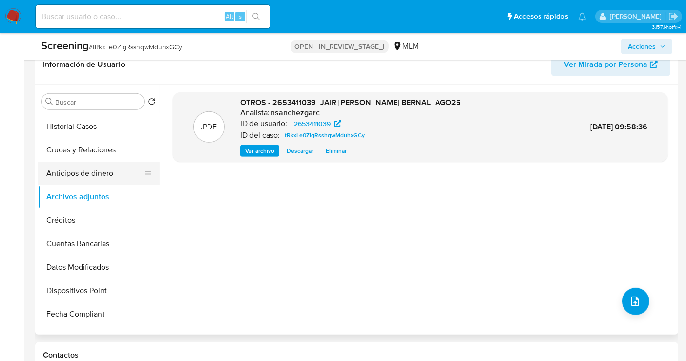
scroll to position [0, 0]
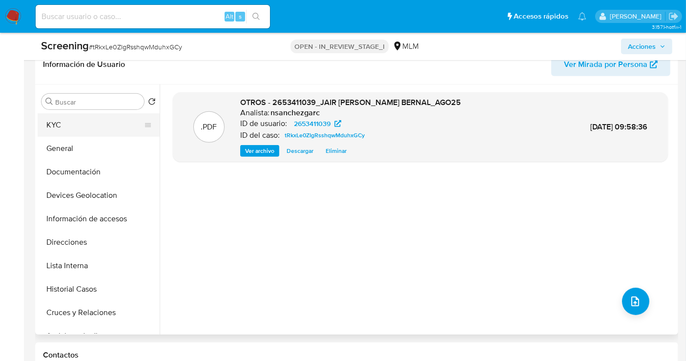
click at [61, 123] on button "KYC" at bounding box center [95, 124] width 114 height 23
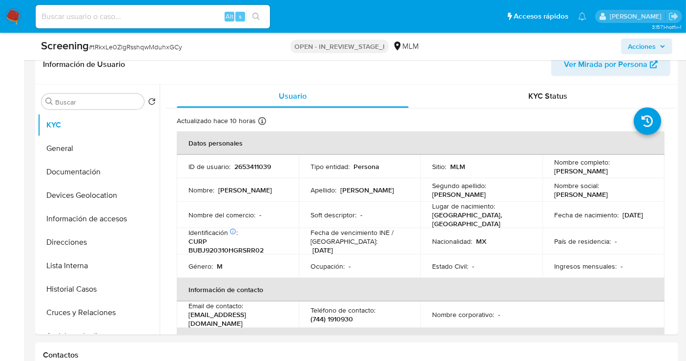
click at [655, 46] on span "Acciones" at bounding box center [642, 47] width 28 height 16
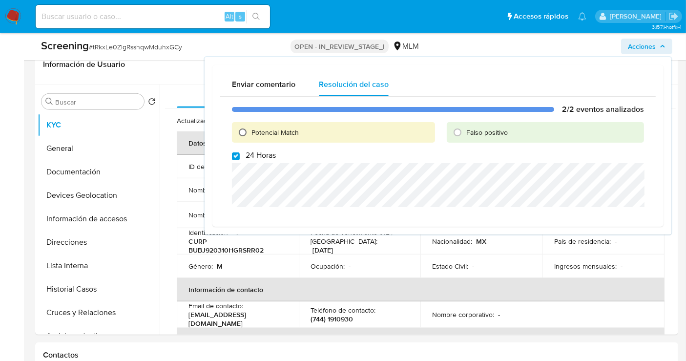
click at [245, 133] on input "Potencial Match" at bounding box center [243, 133] width 16 height 16
radio input "true"
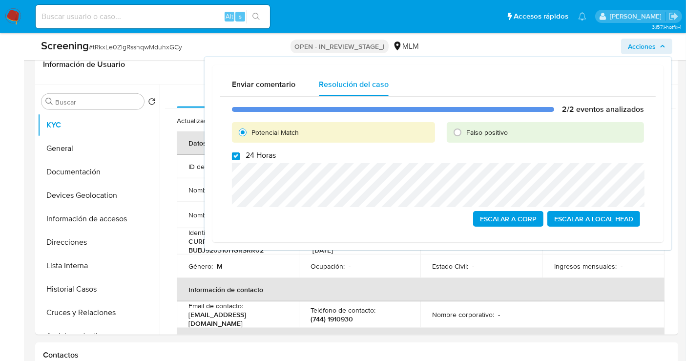
click at [233, 154] on input "24 Horas" at bounding box center [236, 156] width 8 height 8
checkbox input "false"
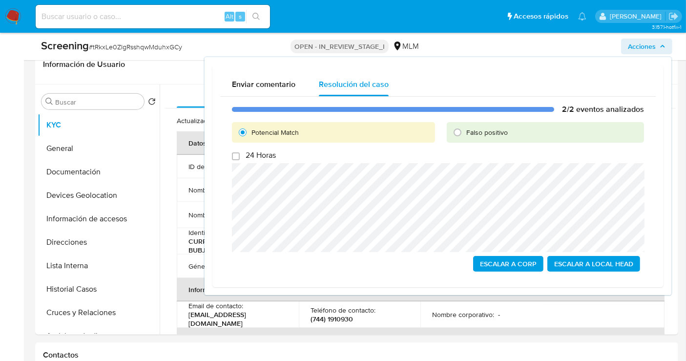
click at [584, 263] on span "Escalar a Local Head" at bounding box center [593, 264] width 79 height 14
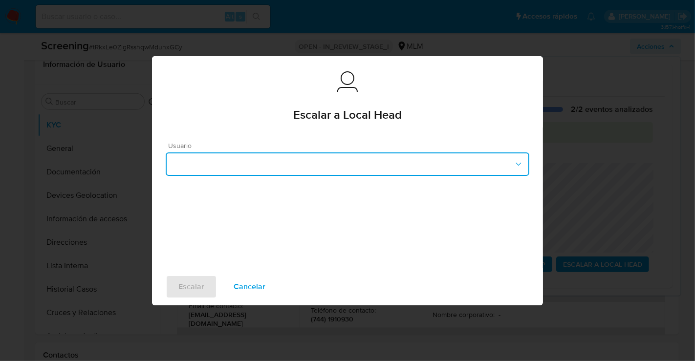
click at [221, 164] on button "button" at bounding box center [347, 163] width 363 height 23
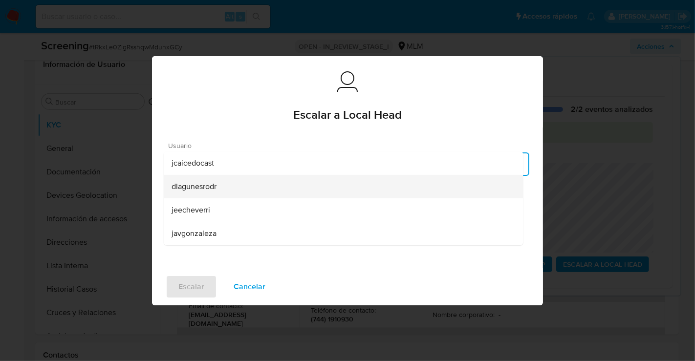
click at [206, 191] on span "dlagunesrodr" at bounding box center [193, 186] width 45 height 10
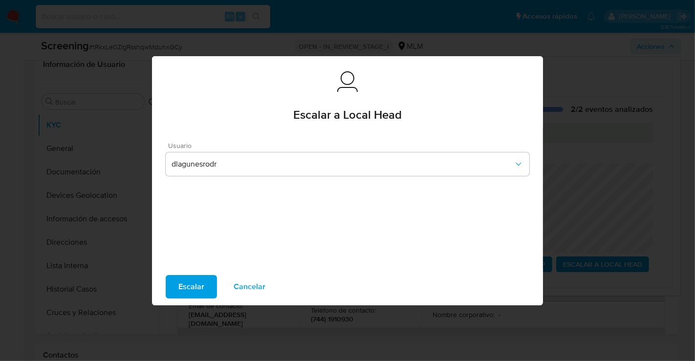
drag, startPoint x: 198, startPoint y: 295, endPoint x: 239, endPoint y: 306, distance: 42.9
click at [236, 317] on div "Escalar a Local Head Escalar a Local Head Usuario dlagunesrodr Escalar Cancelar" at bounding box center [347, 180] width 695 height 361
click at [247, 291] on span "Cancelar" at bounding box center [250, 286] width 32 height 21
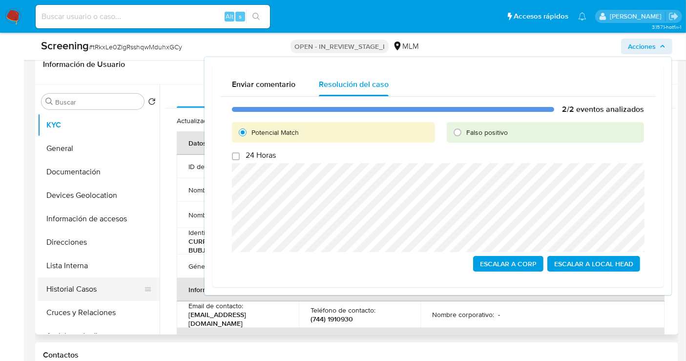
click at [81, 287] on button "Historial Casos" at bounding box center [95, 288] width 114 height 23
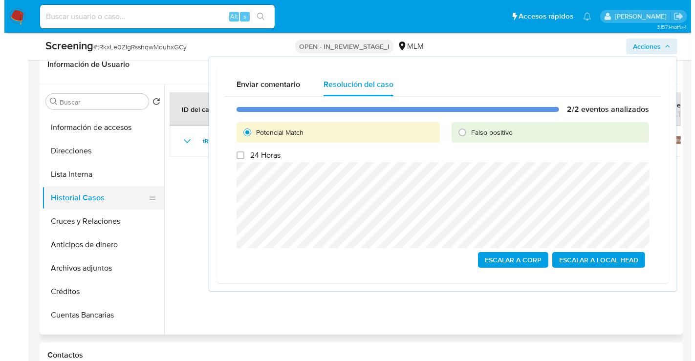
scroll to position [108, 0]
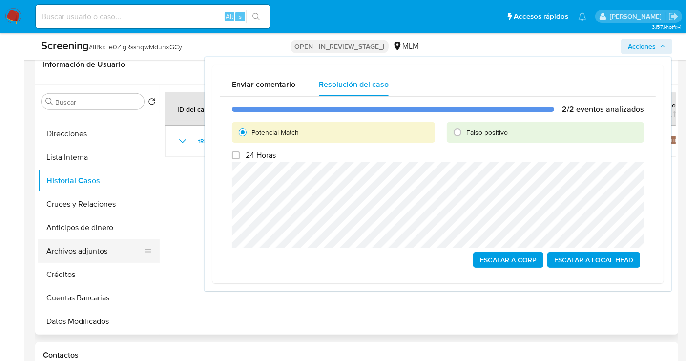
click at [79, 250] on button "Archivos adjuntos" at bounding box center [95, 250] width 114 height 23
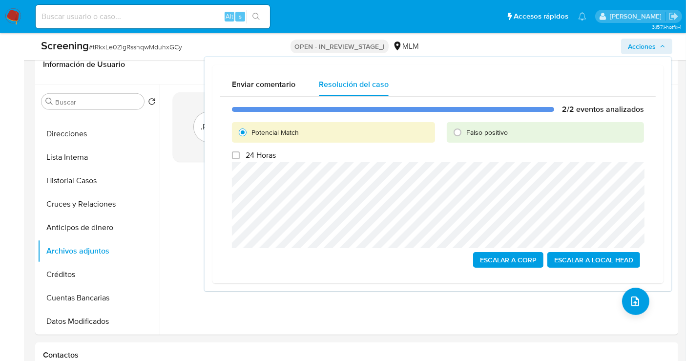
click at [583, 258] on span "Escalar a Local Head" at bounding box center [593, 260] width 79 height 14
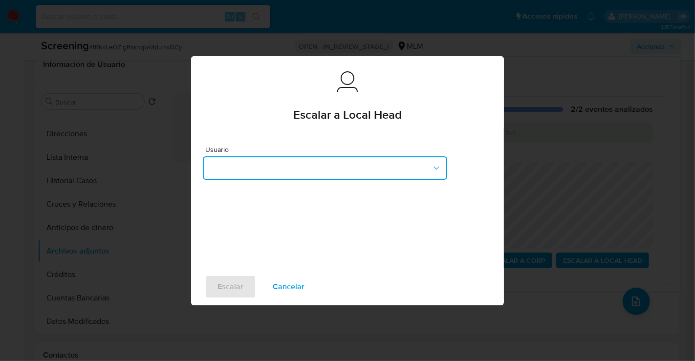
click at [290, 169] on button "button" at bounding box center [325, 167] width 244 height 23
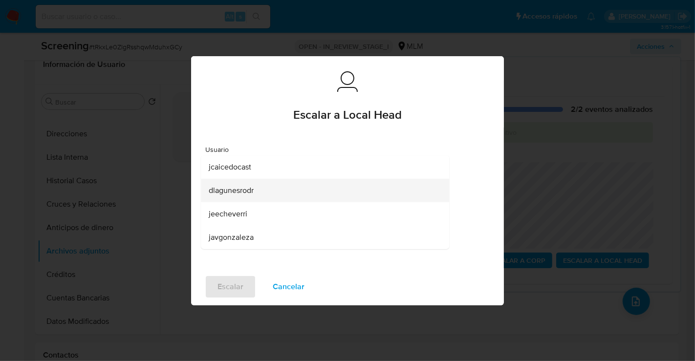
click at [234, 194] on span "dlagunesrodr" at bounding box center [231, 190] width 45 height 10
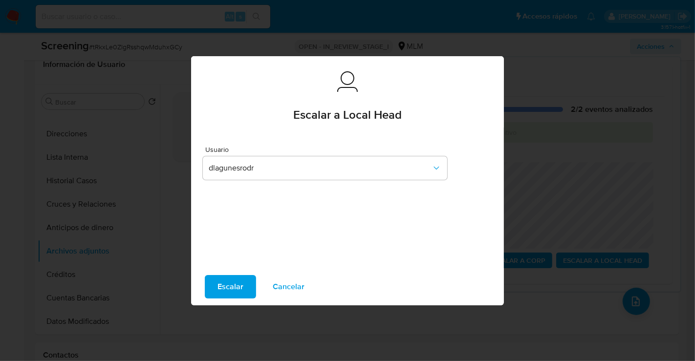
click at [250, 284] on button "Escalar" at bounding box center [230, 286] width 51 height 23
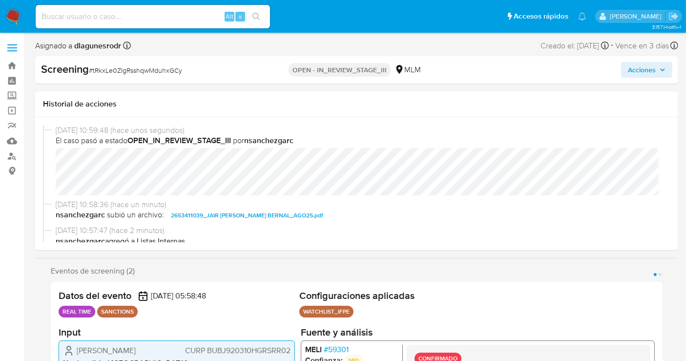
select select "10"
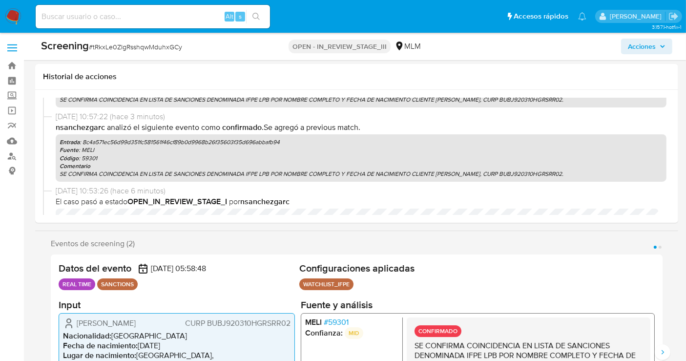
scroll to position [108, 0]
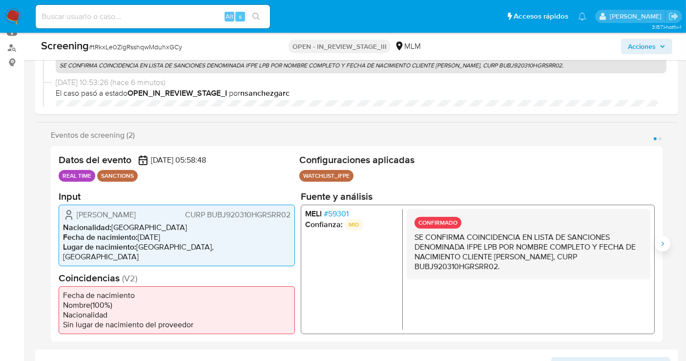
click at [664, 248] on button "Siguiente" at bounding box center [663, 244] width 16 height 16
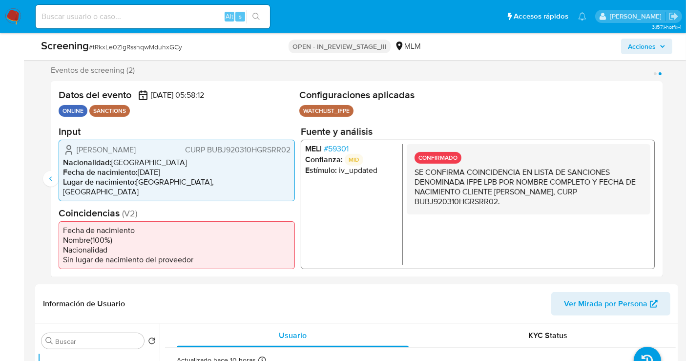
scroll to position [271, 0]
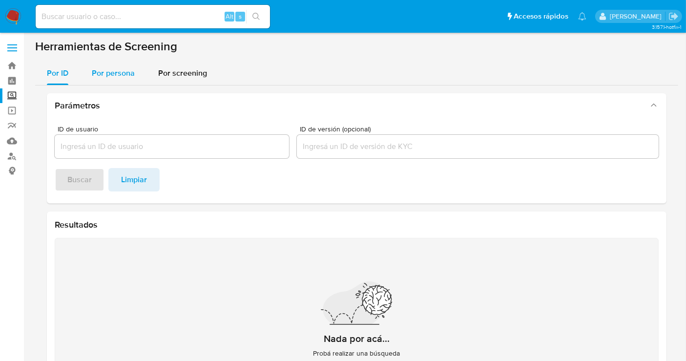
click at [115, 73] on span "Por persona" at bounding box center [113, 72] width 43 height 11
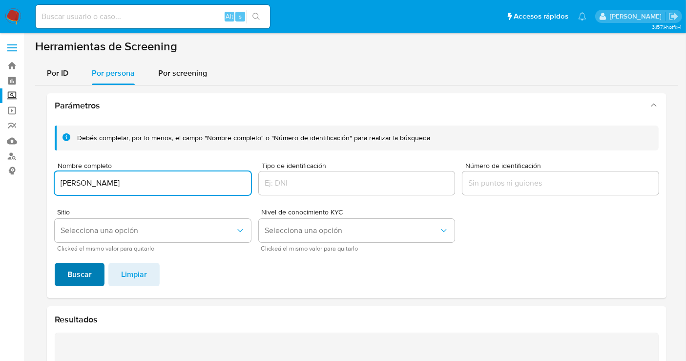
click at [85, 271] on span "Buscar" at bounding box center [79, 274] width 24 height 21
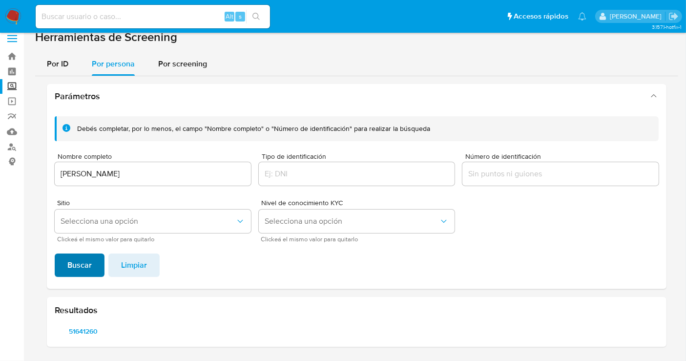
scroll to position [8, 0]
click at [89, 333] on span "51641260" at bounding box center [83, 332] width 43 height 14
click at [131, 176] on input "[PERSON_NAME]" at bounding box center [153, 175] width 196 height 13
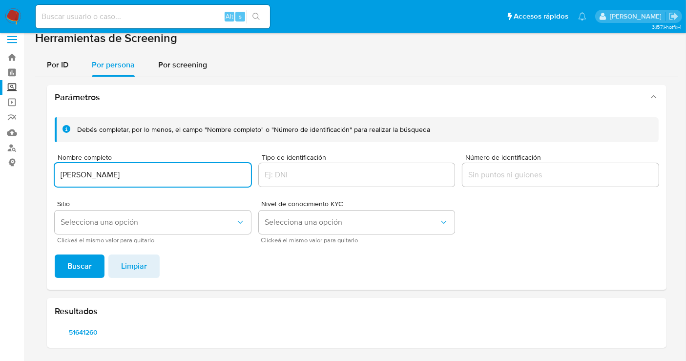
click at [131, 176] on input "[PERSON_NAME]" at bounding box center [153, 175] width 196 height 13
type input "GABRIEL HERNANDEZ SOSA"
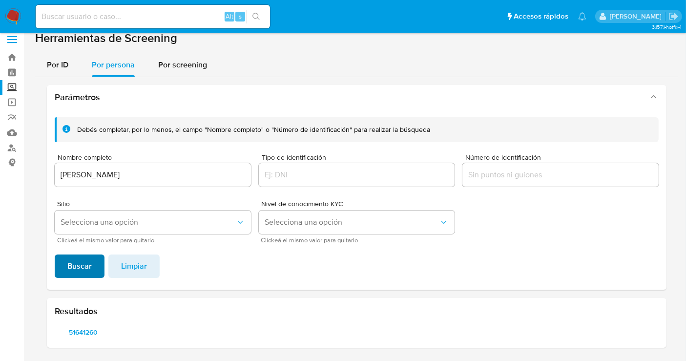
drag, startPoint x: 121, startPoint y: 222, endPoint x: 96, endPoint y: 260, distance: 45.4
click at [102, 251] on div "Debés completar, por lo menos, el campo "Nombre completo" o "Número de identifi…" at bounding box center [357, 199] width 620 height 180
click at [92, 261] on button "Buscar" at bounding box center [80, 266] width 50 height 23
click at [71, 334] on span "1971840299" at bounding box center [83, 332] width 43 height 14
click at [143, 332] on span "2390494465" at bounding box center [144, 332] width 43 height 14
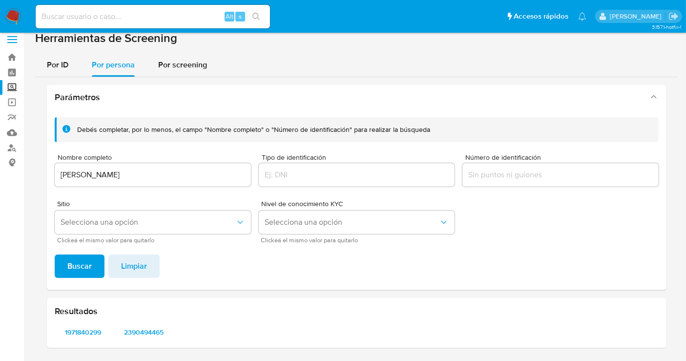
click at [6, 16] on img at bounding box center [13, 16] width 17 height 17
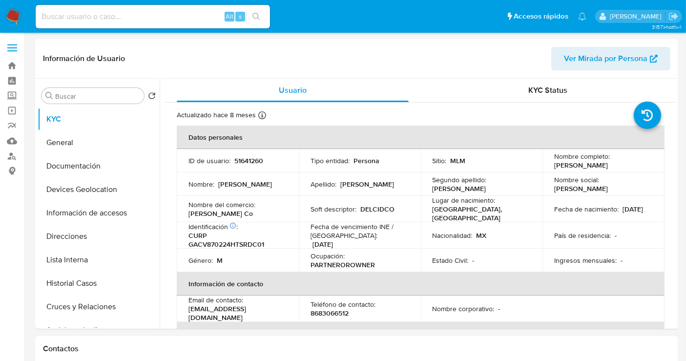
select select "10"
click at [247, 164] on p "51641260" at bounding box center [248, 160] width 29 height 9
copy p "51641260"
drag, startPoint x: 232, startPoint y: 213, endPoint x: 188, endPoint y: 210, distance: 43.6
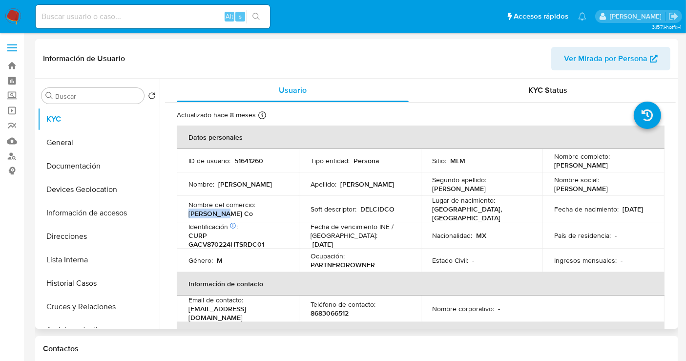
click at [189, 210] on div "Nombre del comercio : DEL CID Co" at bounding box center [238, 209] width 99 height 18
copy p "DEL CID Co"
click at [74, 277] on button "Historial Casos" at bounding box center [95, 283] width 114 height 23
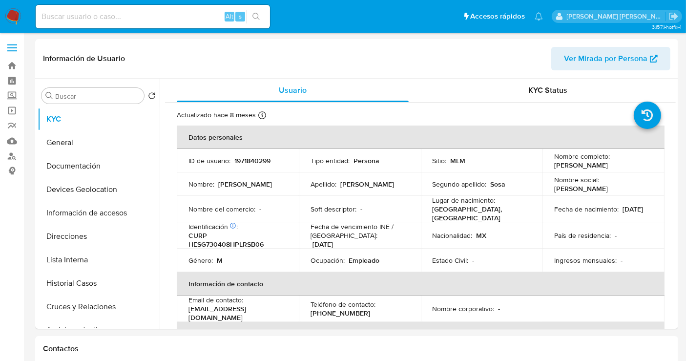
select select "10"
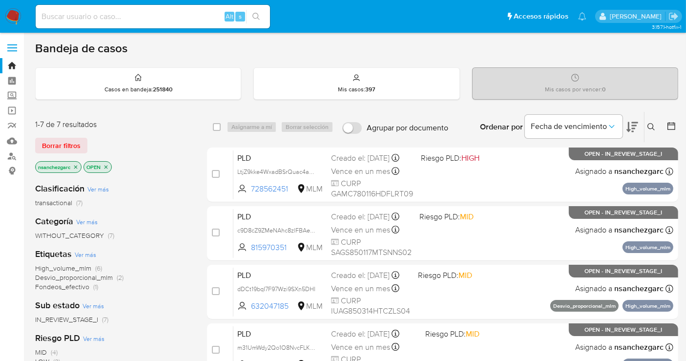
click at [655, 125] on icon at bounding box center [652, 127] width 8 height 8
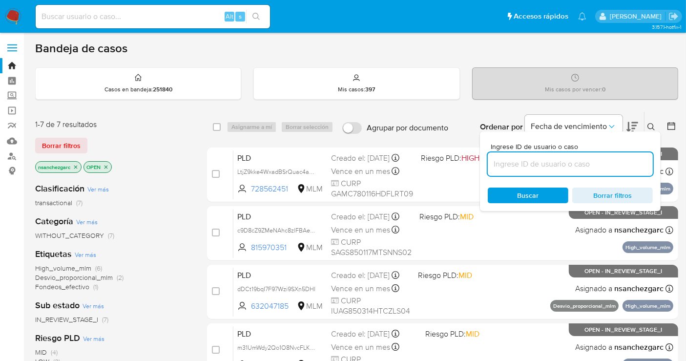
click at [534, 163] on input at bounding box center [570, 164] width 165 height 13
type input "1016750992"
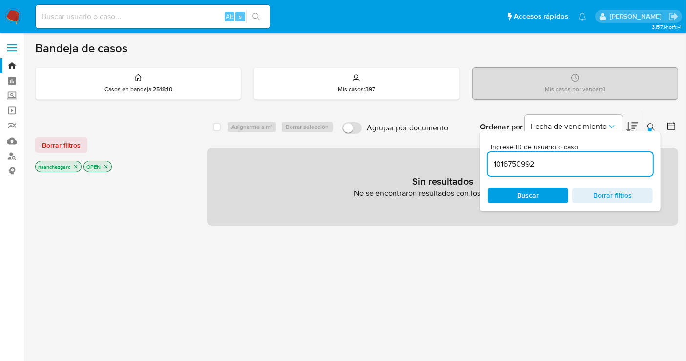
click at [77, 166] on icon "close-filter" at bounding box center [75, 166] width 3 height 3
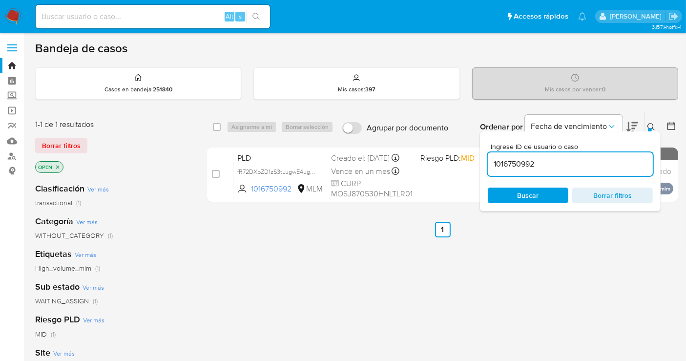
drag, startPoint x: 311, startPoint y: 179, endPoint x: 337, endPoint y: 224, distance: 52.3
click at [312, 176] on span "fR72DXbZD1zS3tLugwE4ugHz" at bounding box center [277, 171] width 80 height 11
click at [525, 158] on input "1016750992" at bounding box center [570, 164] width 165 height 13
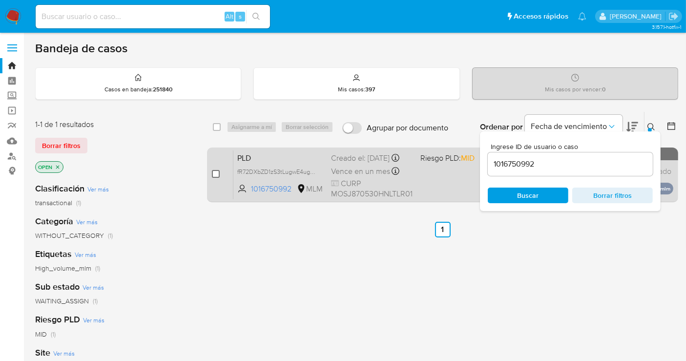
click at [217, 173] on input "checkbox" at bounding box center [216, 174] width 8 height 8
checkbox input "true"
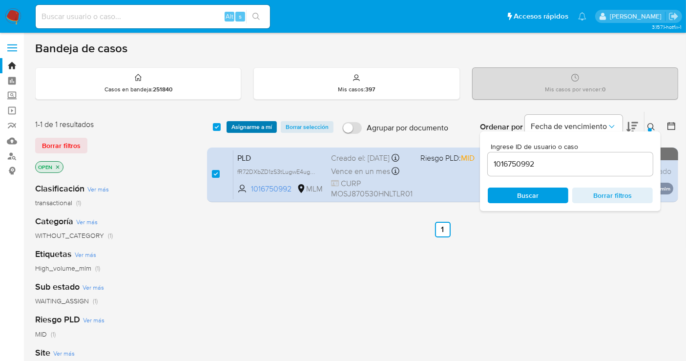
click at [253, 122] on span "Asignarme a mí" at bounding box center [252, 127] width 41 height 10
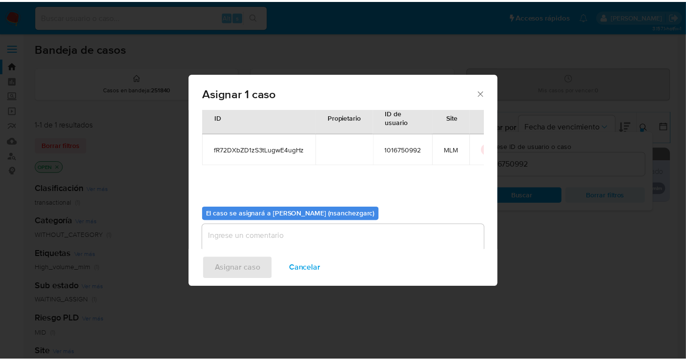
scroll to position [50, 0]
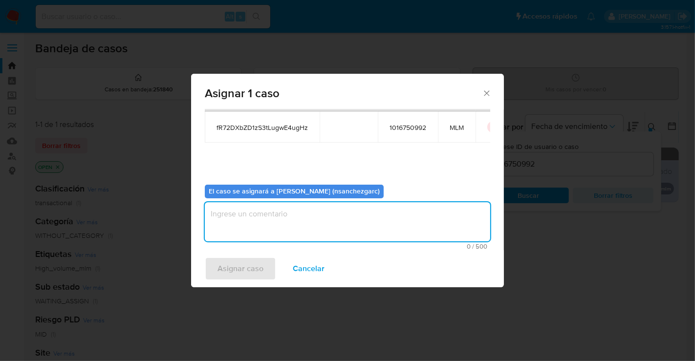
click at [232, 217] on textarea "assign-modal" at bounding box center [347, 221] width 285 height 39
type textarea "nesg"
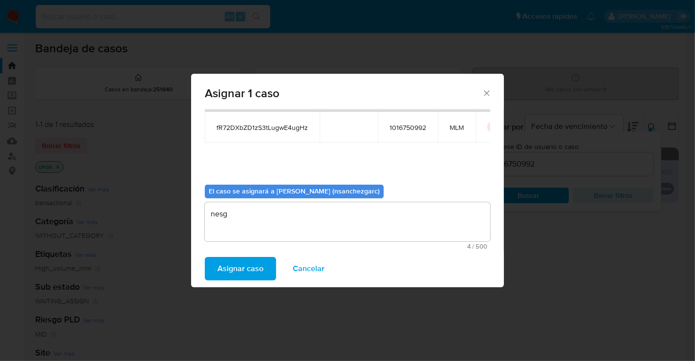
click at [237, 263] on span "Asignar caso" at bounding box center [240, 268] width 46 height 21
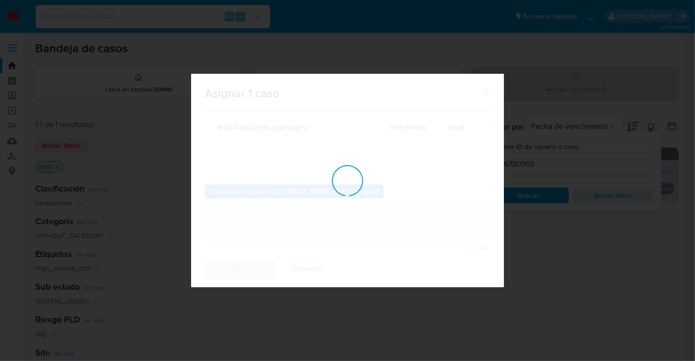
checkbox input "false"
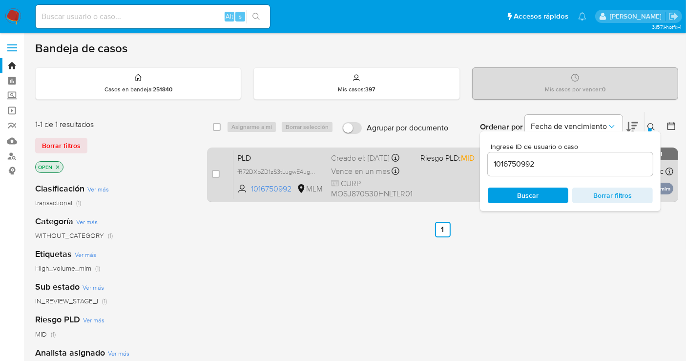
click at [358, 162] on div "Creado el: 12/08/2025 Creado el: 12/08/2025 02:12:33" at bounding box center [372, 158] width 82 height 11
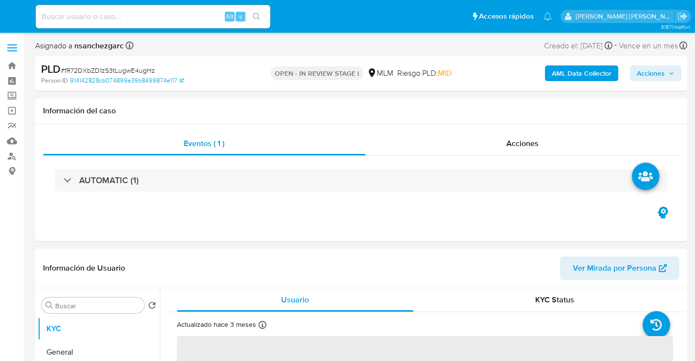
select select "10"
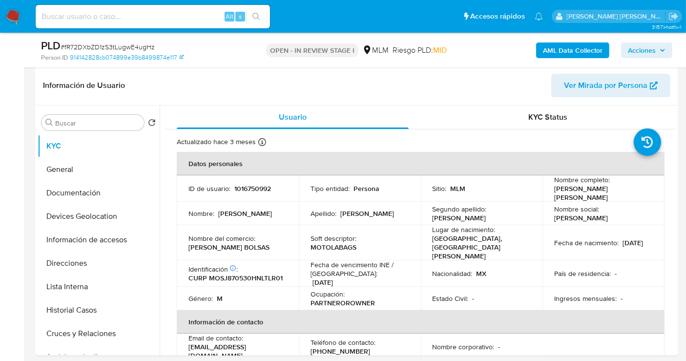
scroll to position [163, 0]
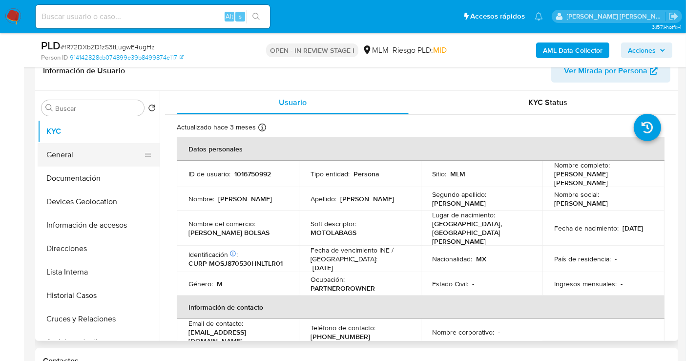
click at [72, 151] on button "General" at bounding box center [95, 154] width 114 height 23
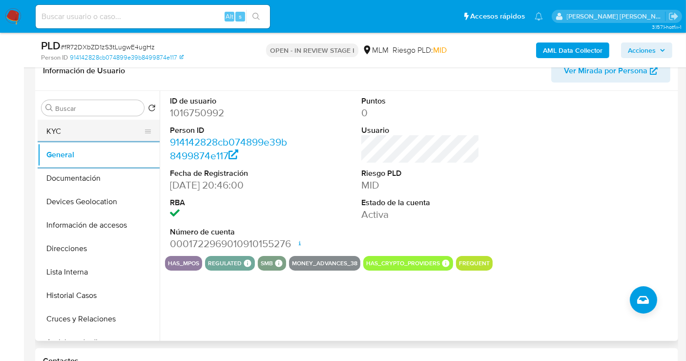
click at [65, 130] on button "KYC" at bounding box center [95, 131] width 114 height 23
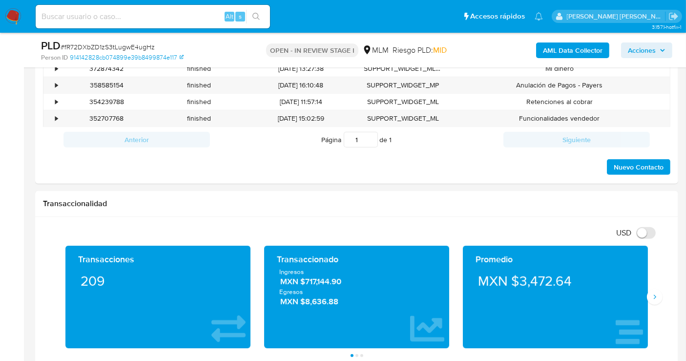
scroll to position [651, 0]
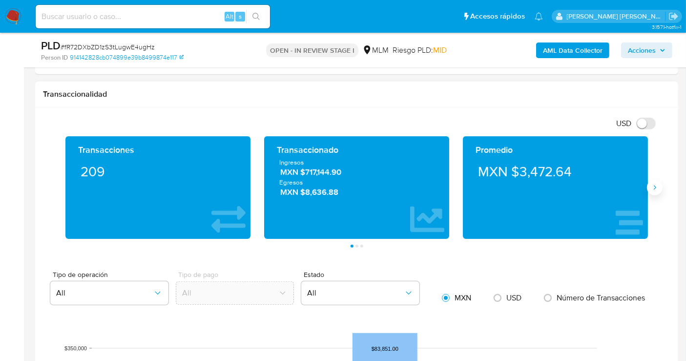
click at [655, 191] on button "Siguiente" at bounding box center [655, 188] width 16 height 16
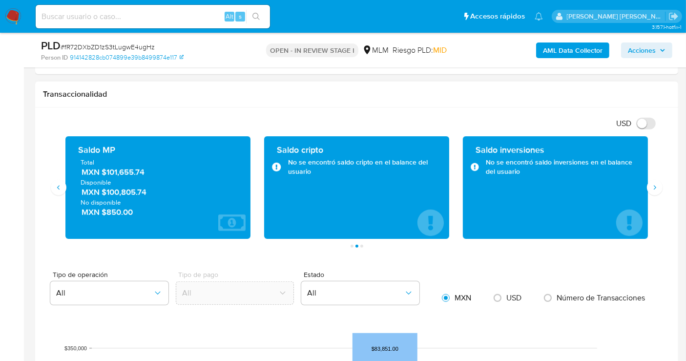
click at [118, 167] on span "MXN $101,655.74" at bounding box center [159, 172] width 154 height 11
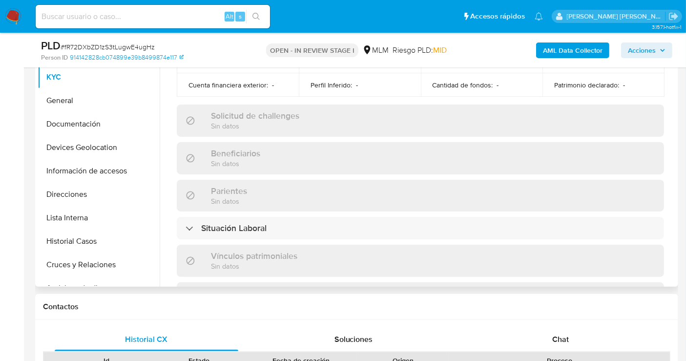
scroll to position [345, 0]
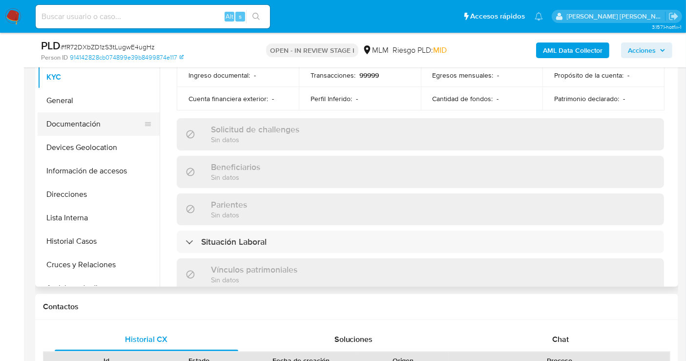
click at [97, 127] on button "Documentación" at bounding box center [95, 123] width 114 height 23
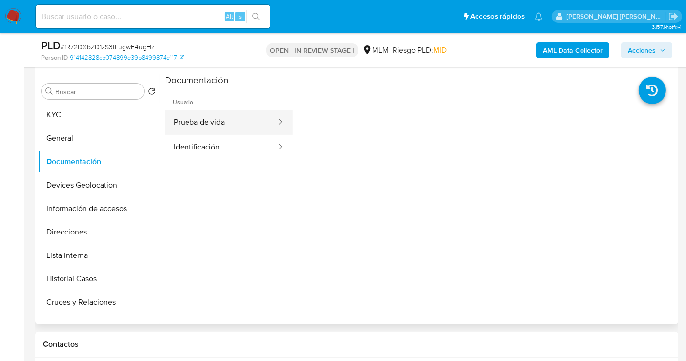
scroll to position [163, 0]
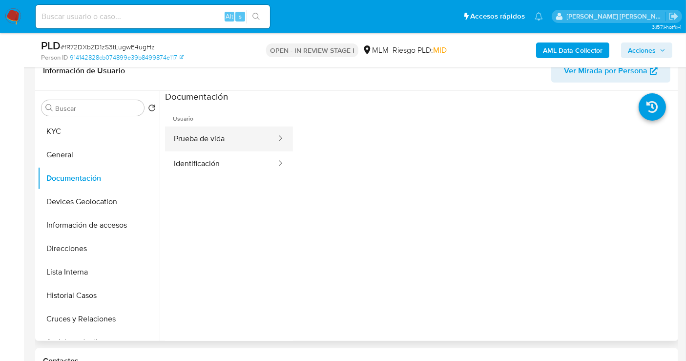
click at [206, 140] on button "Prueba de vida" at bounding box center [221, 139] width 112 height 25
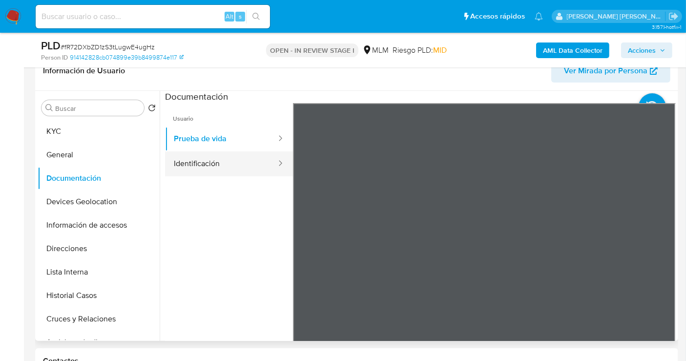
click at [223, 163] on button "Identificación" at bounding box center [221, 163] width 112 height 25
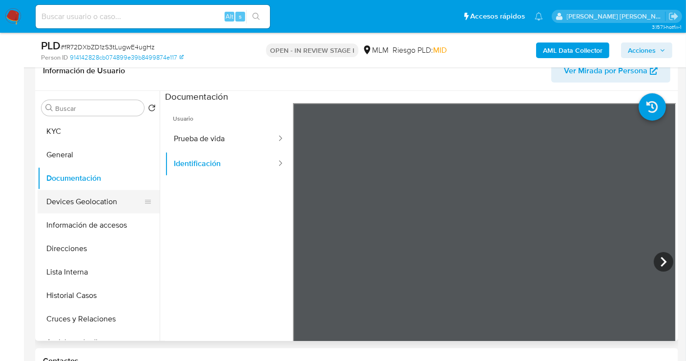
click at [90, 203] on button "Devices Geolocation" at bounding box center [95, 201] width 114 height 23
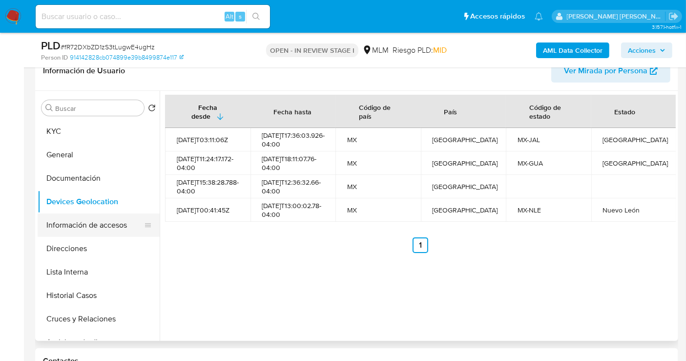
click at [72, 226] on button "Información de accesos" at bounding box center [95, 224] width 114 height 23
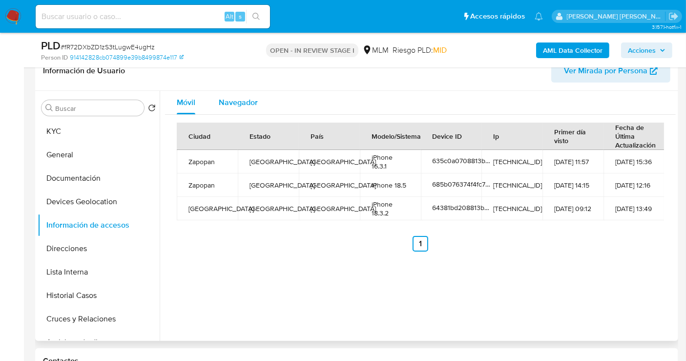
click at [237, 101] on span "Navegador" at bounding box center [238, 102] width 39 height 11
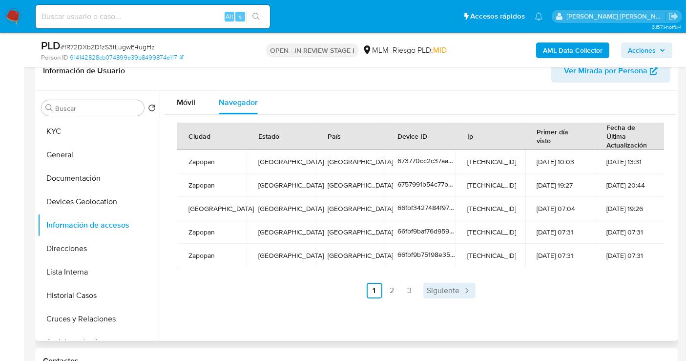
click at [443, 283] on link "Siguiente" at bounding box center [450, 291] width 52 height 16
click at [470, 287] on span "Siguiente" at bounding box center [469, 291] width 33 height 8
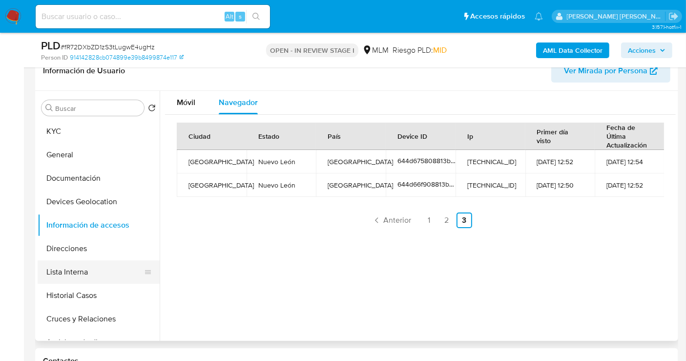
click at [76, 262] on button "Lista Interna" at bounding box center [95, 271] width 114 height 23
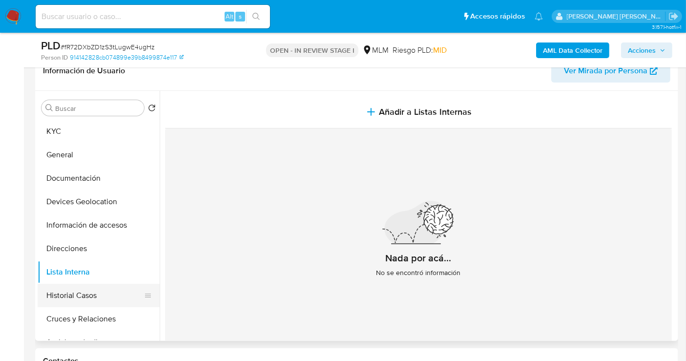
click at [74, 299] on button "Historial Casos" at bounding box center [95, 295] width 114 height 23
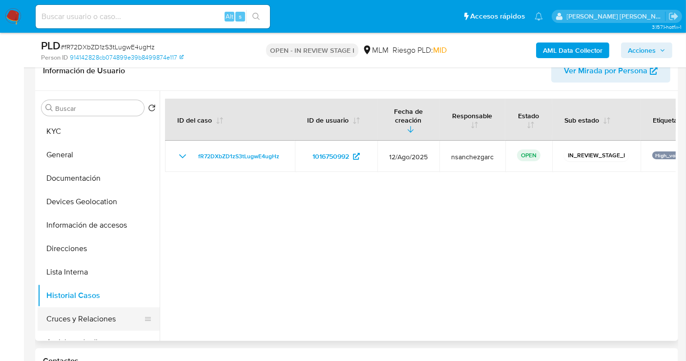
click at [97, 316] on button "Cruces y Relaciones" at bounding box center [95, 318] width 114 height 23
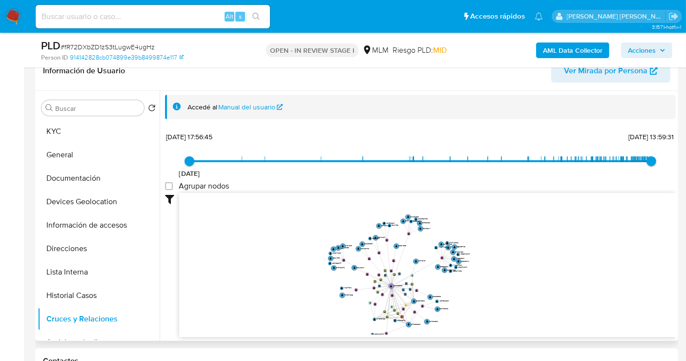
drag, startPoint x: 430, startPoint y: 281, endPoint x: 444, endPoint y: 236, distance: 46.5
click at [444, 237] on icon "device-644d66f908813b001889eb08  user-1016750992  1016750992 device-64381bd20…" at bounding box center [427, 264] width 497 height 142
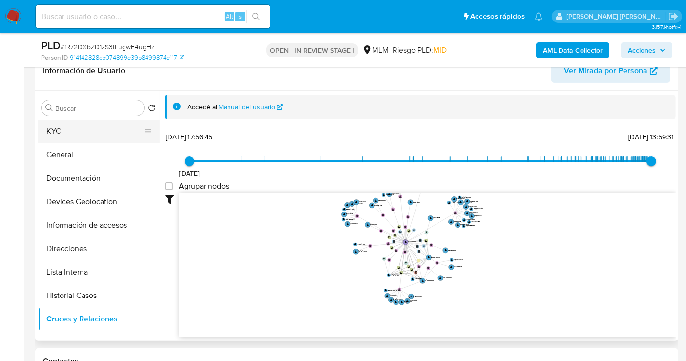
click at [71, 137] on button "KYC" at bounding box center [95, 131] width 114 height 23
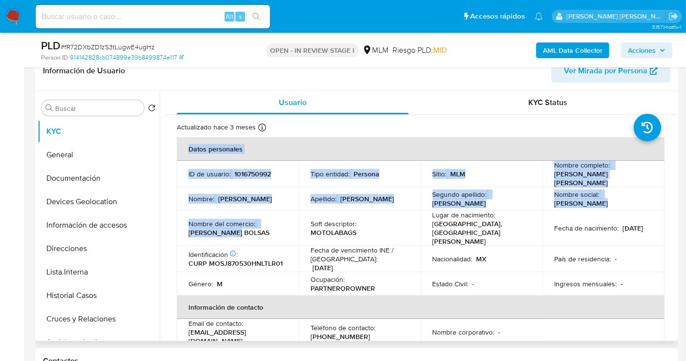
drag, startPoint x: 247, startPoint y: 227, endPoint x: 174, endPoint y: 227, distance: 72.3
click at [213, 228] on p "[PERSON_NAME] BOLSAS" at bounding box center [229, 232] width 81 height 9
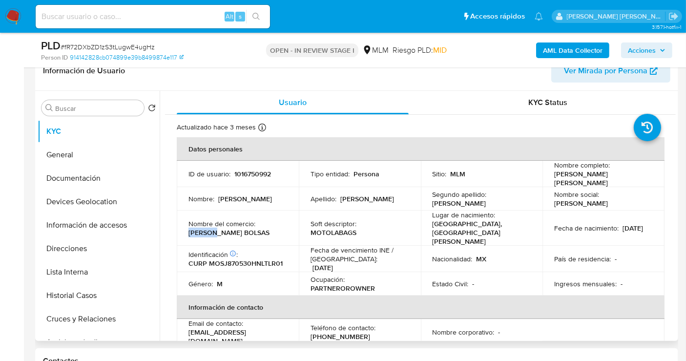
click at [213, 228] on p "[PERSON_NAME] BOLSAS" at bounding box center [229, 232] width 81 height 9
click at [256, 229] on td "Nombre del comercio : [PERSON_NAME] BOLSAS" at bounding box center [238, 228] width 122 height 35
drag, startPoint x: 249, startPoint y: 227, endPoint x: 184, endPoint y: 227, distance: 64.5
click at [184, 227] on td "Nombre del comercio : [PERSON_NAME] BOLSAS" at bounding box center [238, 228] width 122 height 35
copy p "[PERSON_NAME] BOLSAS"
